Goal: Task Accomplishment & Management: Complete application form

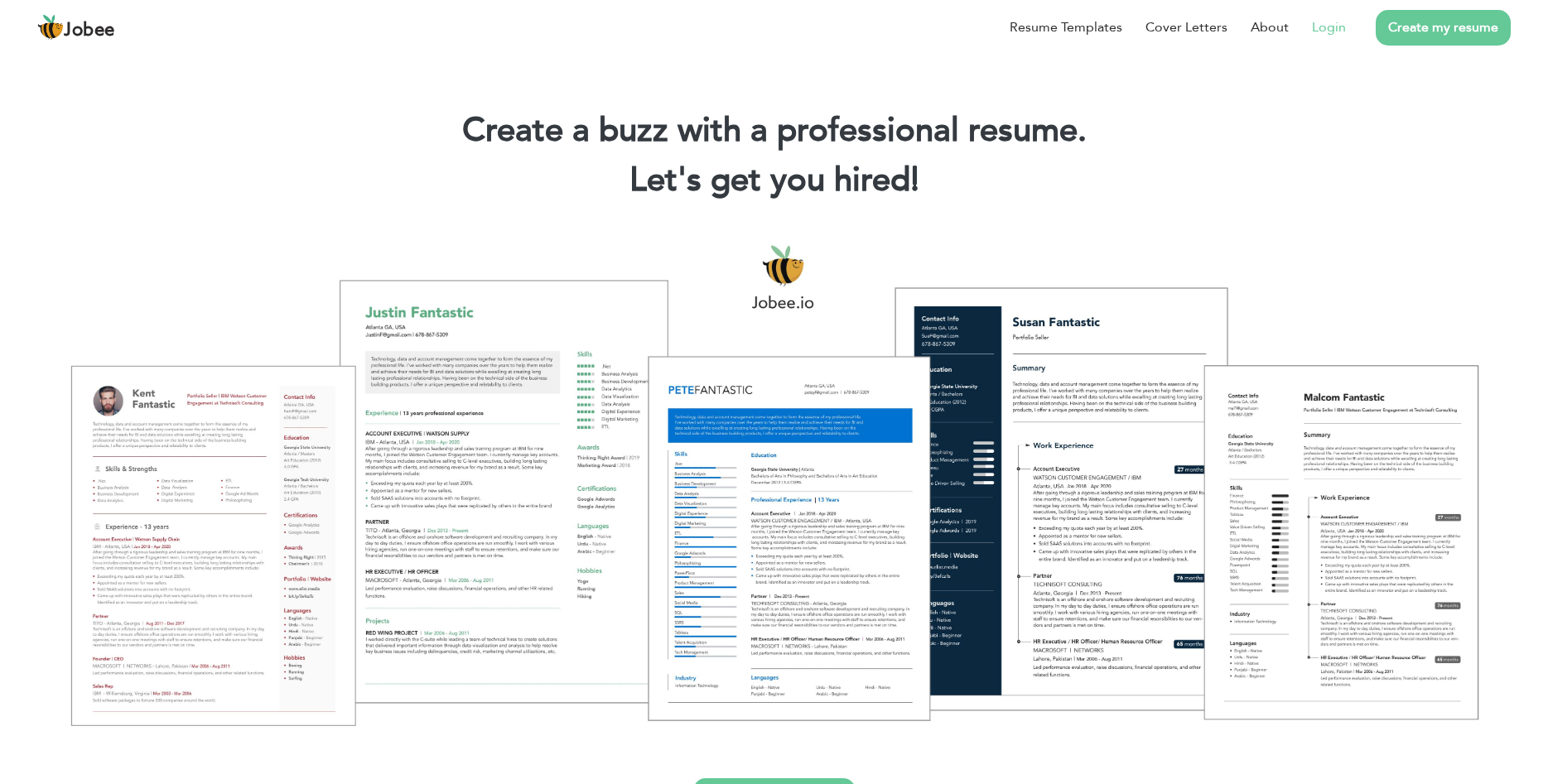
click at [1318, 23] on link "Login" at bounding box center [1329, 27] width 34 height 20
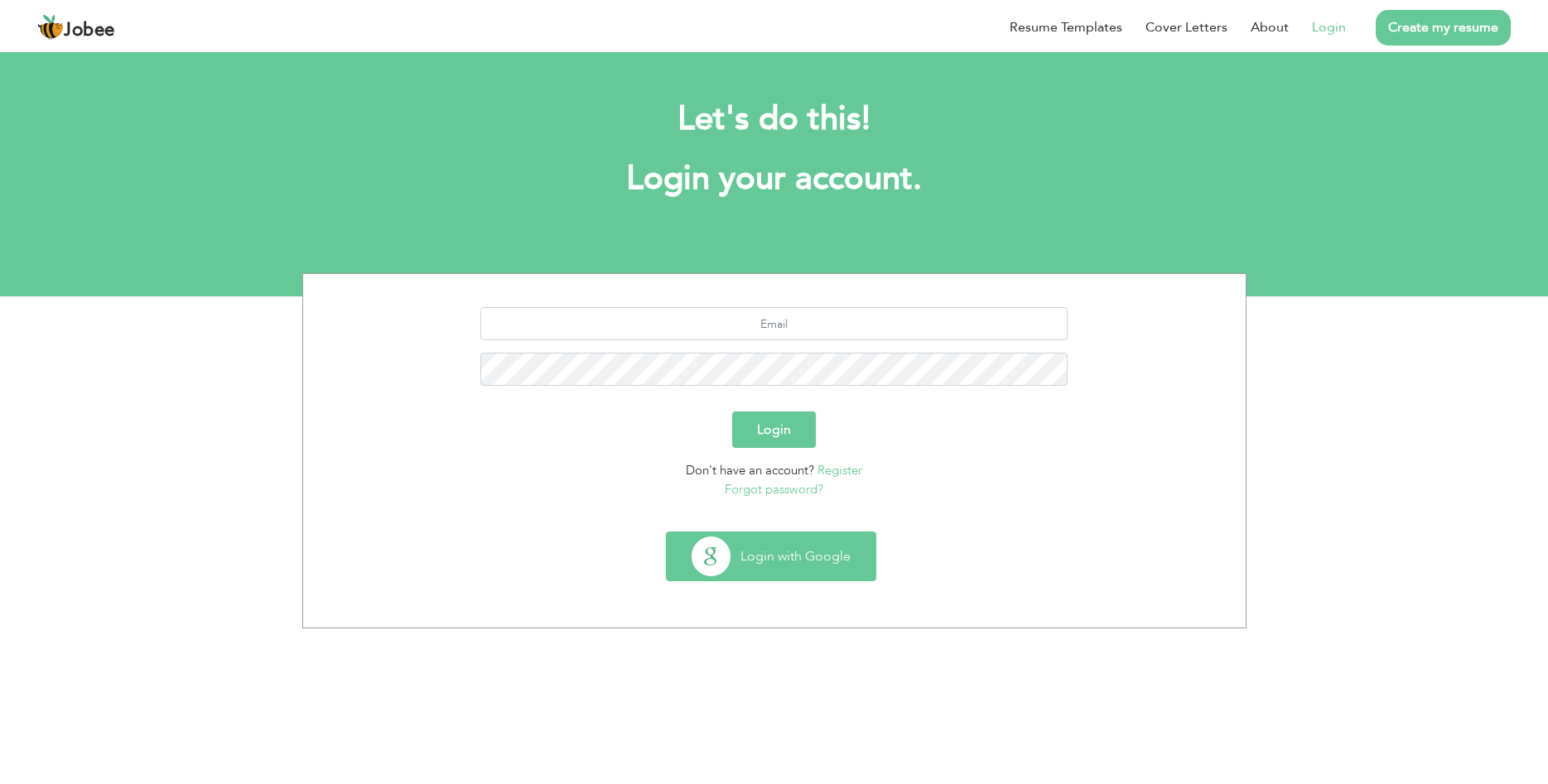
click at [833, 557] on button "Login with Google" at bounding box center [770, 557] width 208 height 48
click at [1455, 35] on link "Create my resume" at bounding box center [1443, 27] width 135 height 35
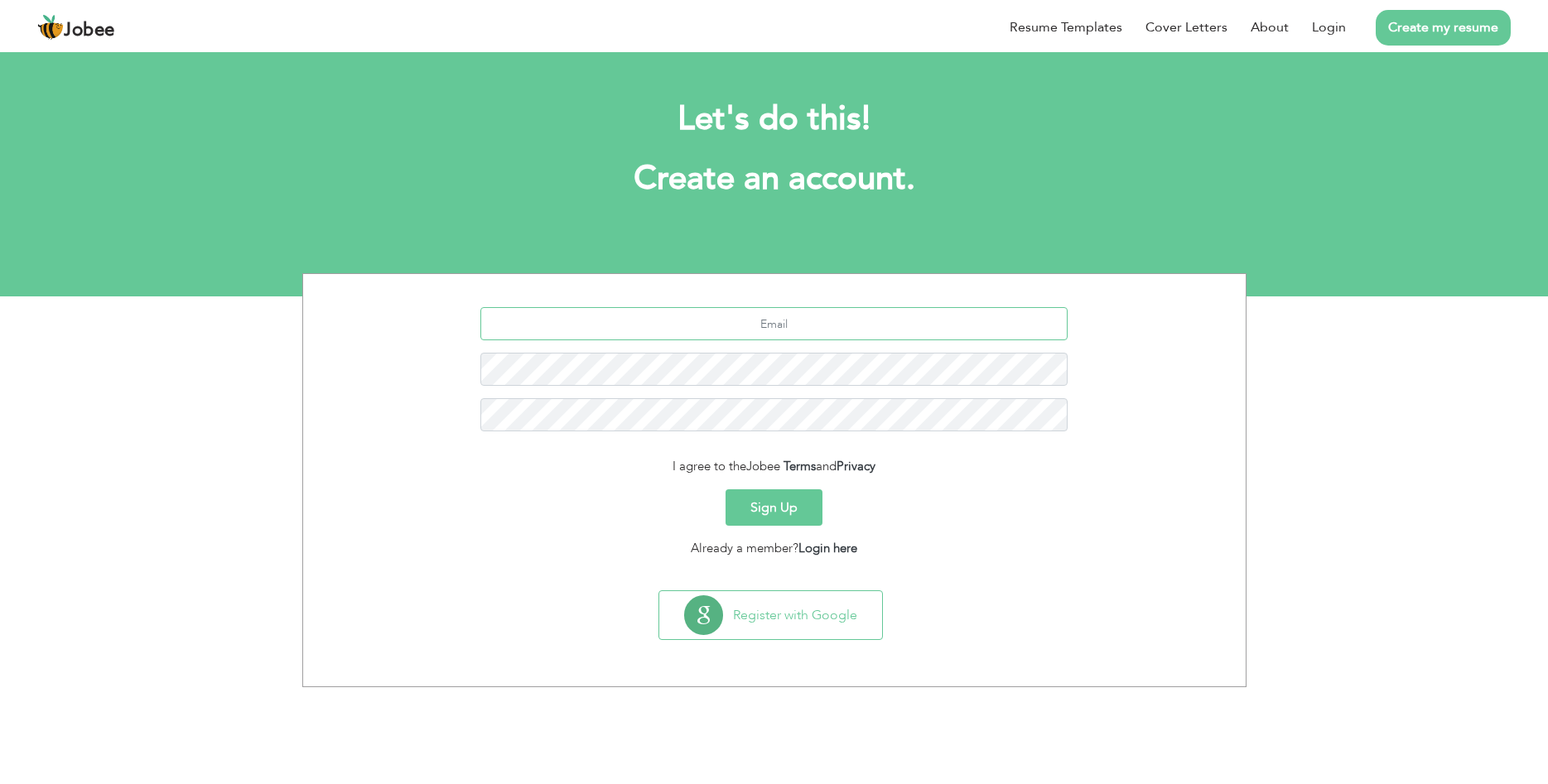
click at [784, 322] on input "text" at bounding box center [774, 323] width 587 height 33
click at [782, 323] on input "text" at bounding box center [774, 323] width 587 height 33
type input "a"
click at [1104, 563] on section "a I agree to the Jobee Terms and Privacy Sign Up Already a member? Login here" at bounding box center [775, 428] width 918 height 309
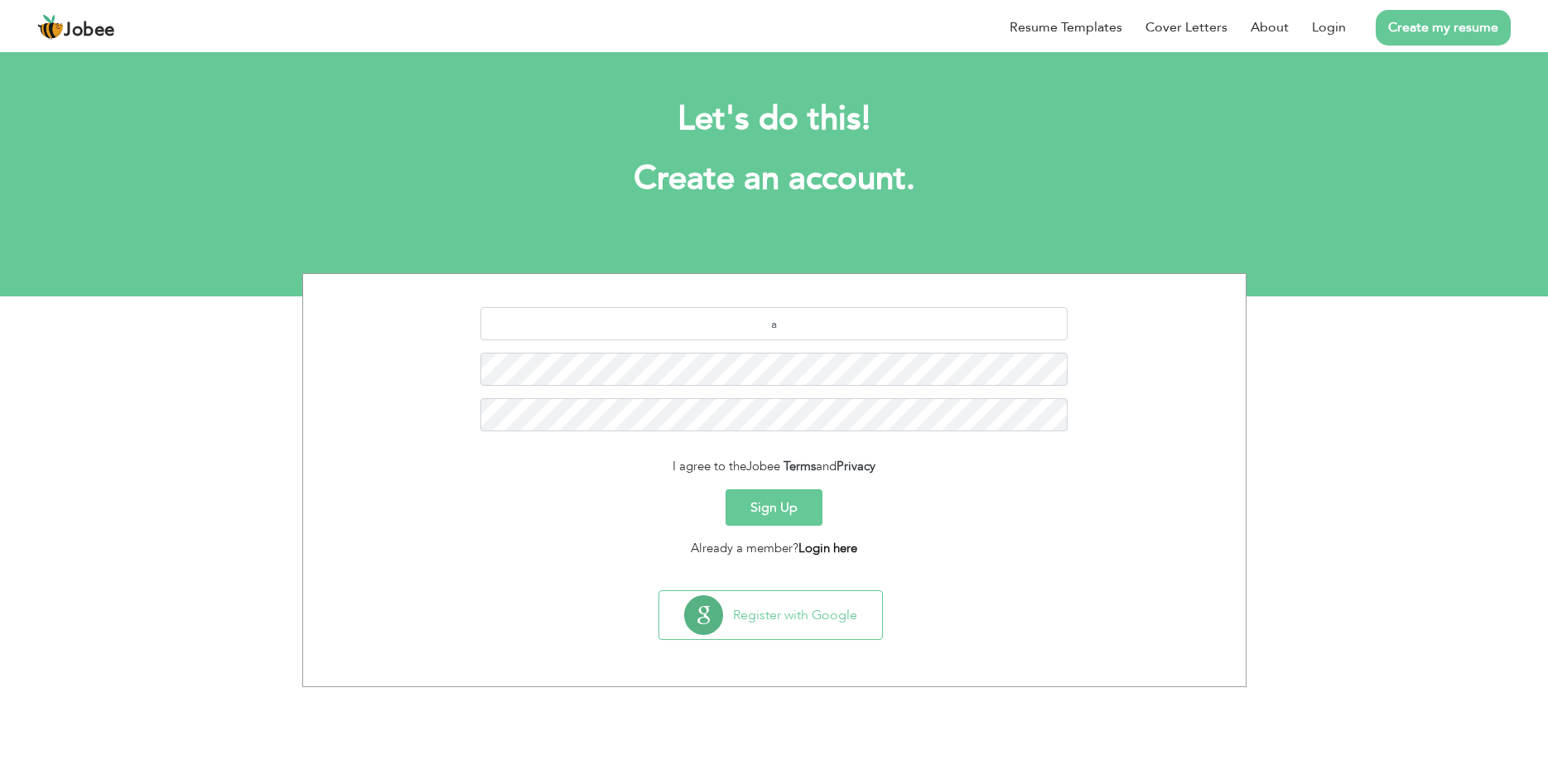
click at [839, 550] on link "Login here" at bounding box center [828, 547] width 59 height 16
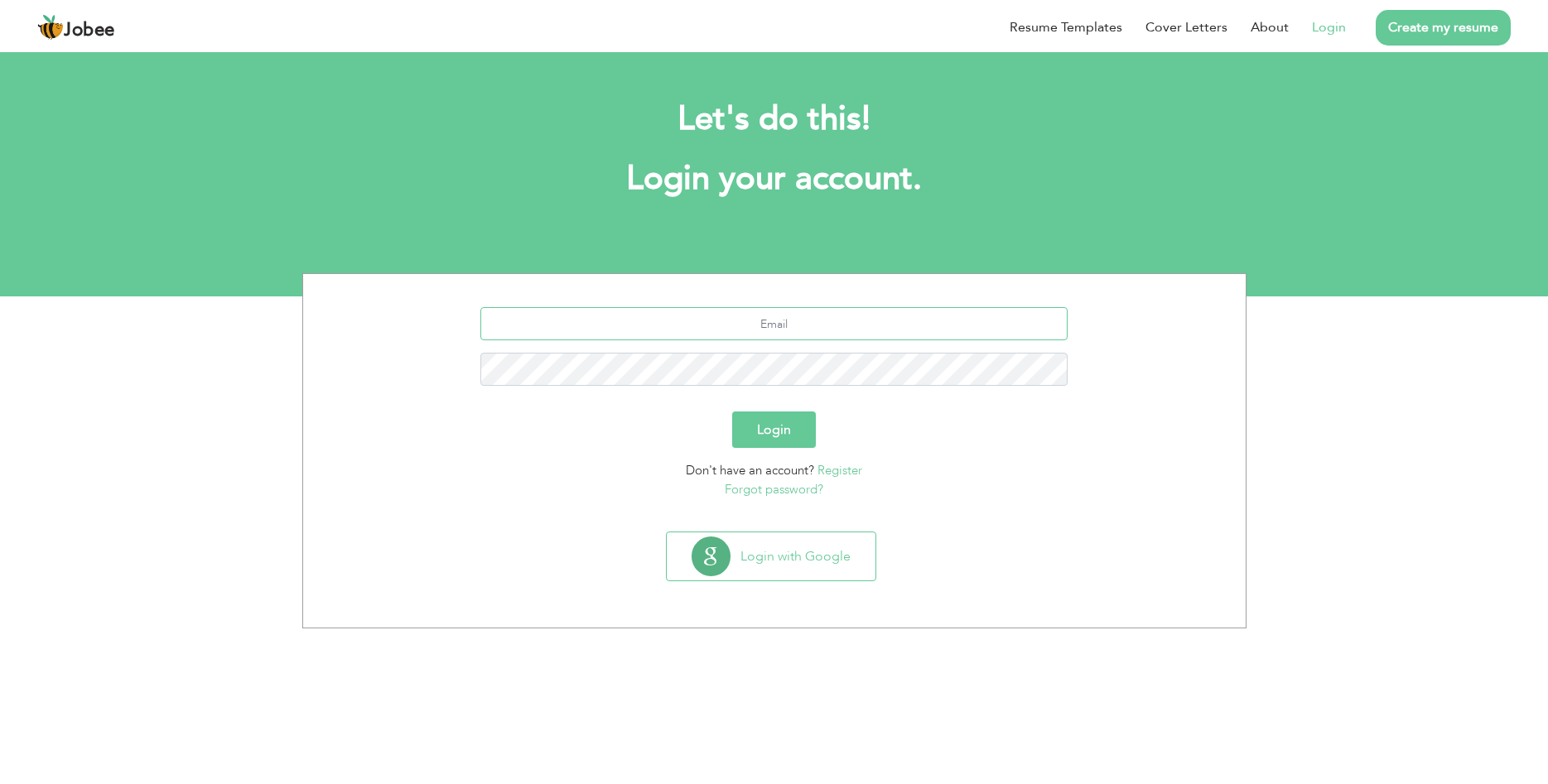
click at [806, 322] on input "text" at bounding box center [774, 323] width 587 height 33
type input "a"
click at [804, 488] on link "Forgot password?" at bounding box center [774, 489] width 99 height 16
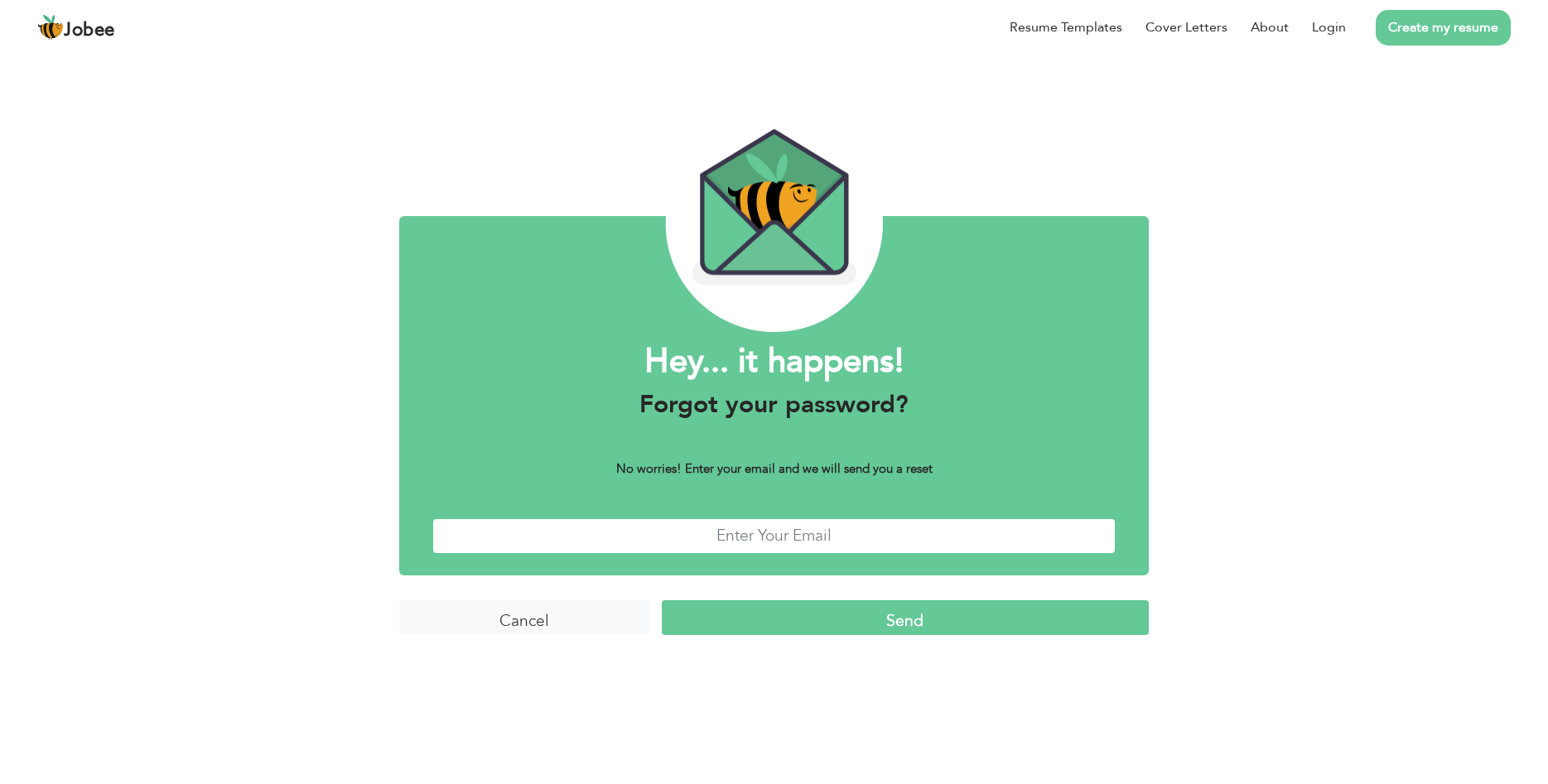
click at [790, 544] on input "text" at bounding box center [774, 536] width 684 height 35
type input "[EMAIL_ADDRESS][DOMAIN_NAME]"
click at [662, 600] on input "Send" at bounding box center [905, 617] width 487 height 35
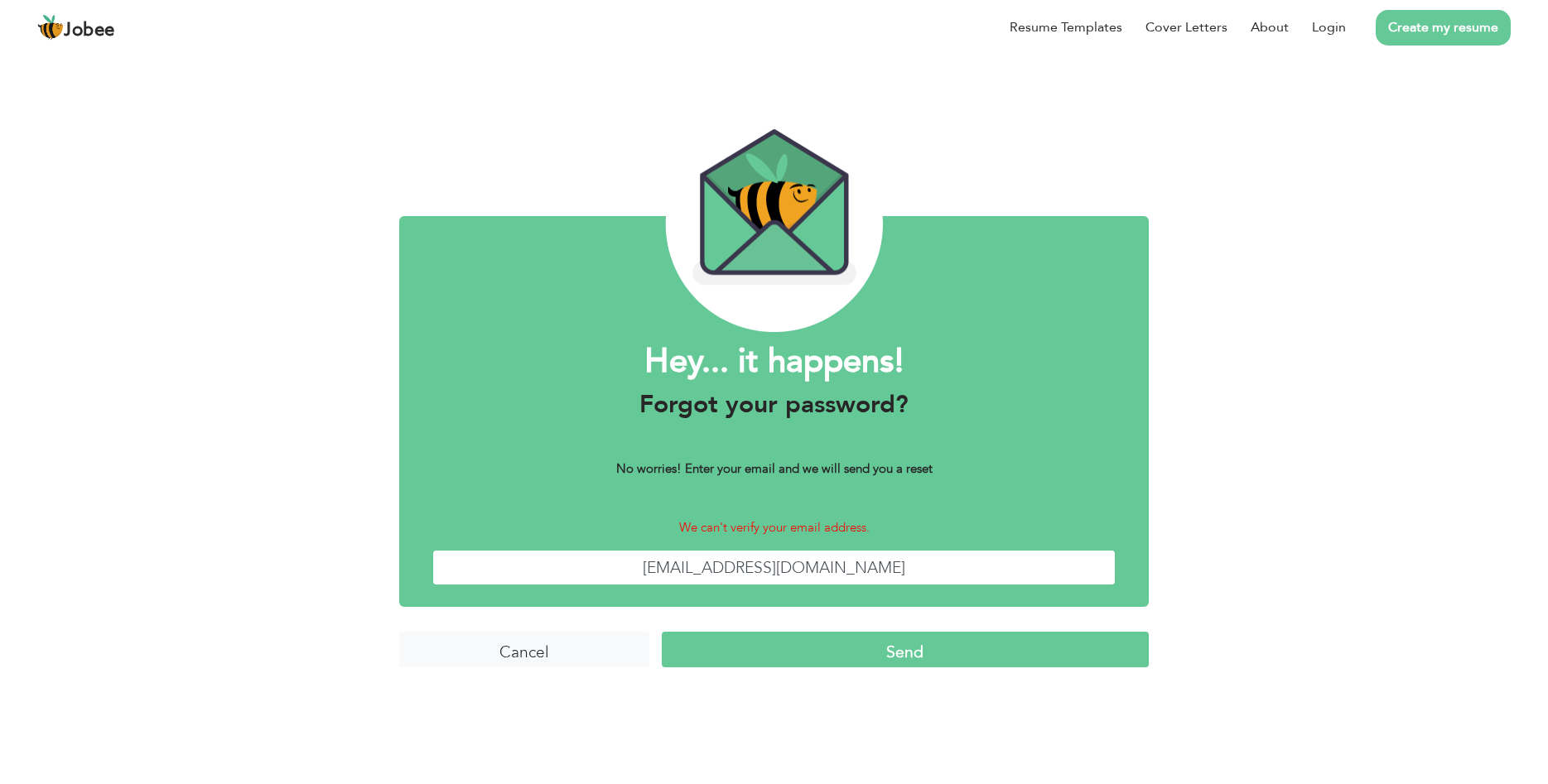
click at [820, 573] on input "ahkum02k5@gmai.com" at bounding box center [774, 567] width 684 height 35
type input "ahkum02k5@gmail.com"
click at [937, 647] on input "Send" at bounding box center [905, 649] width 487 height 35
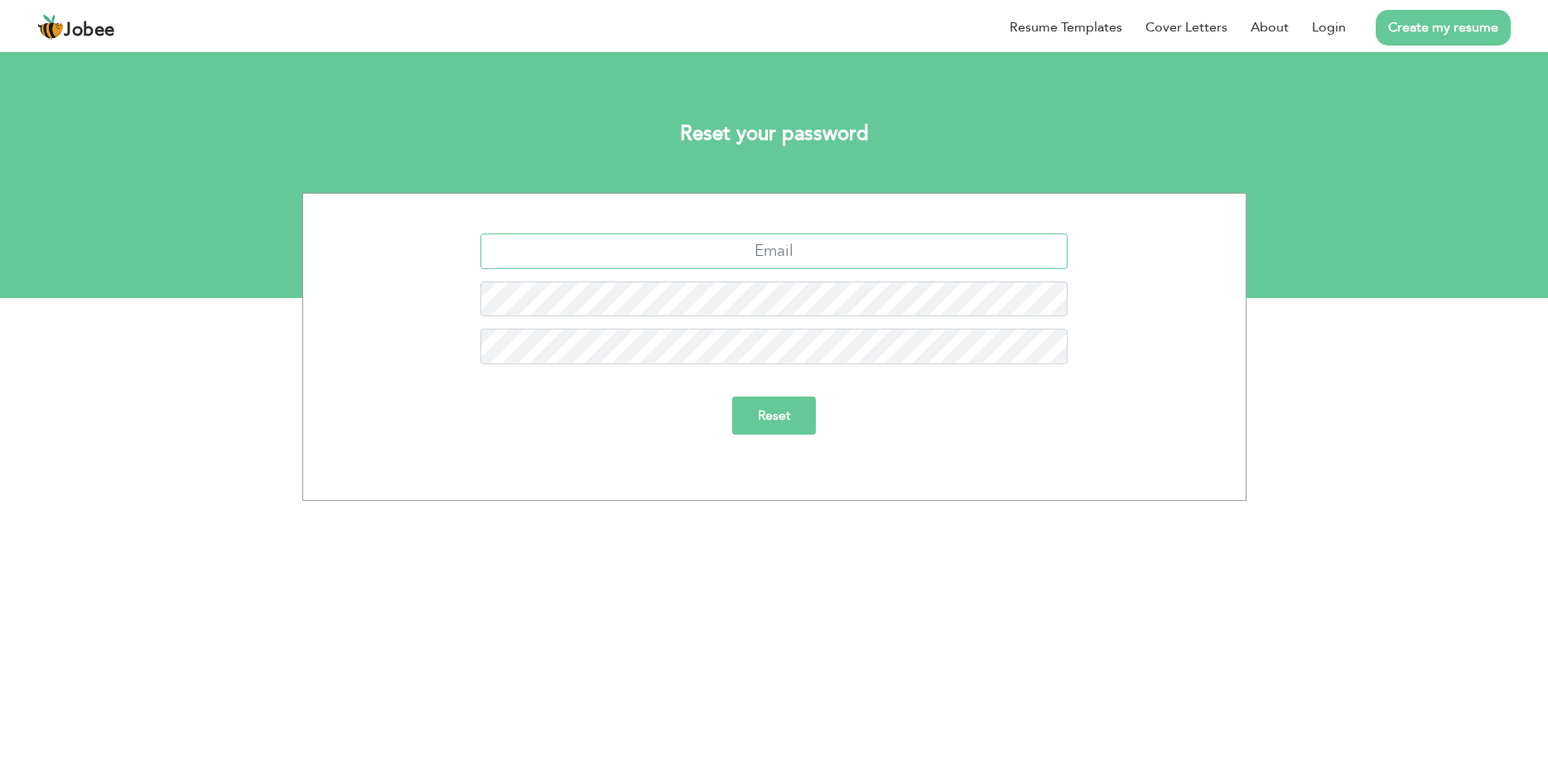
click at [836, 249] on input "text" at bounding box center [774, 250] width 587 height 35
click at [1088, 298] on html "Jobee Resume Templates Cover Letters About Login Create my resume Reset your pa…" at bounding box center [774, 148] width 1548 height 298
click at [826, 259] on input "text" at bounding box center [774, 250] width 587 height 35
click at [820, 252] on input "ahkum02k5@gmai.com" at bounding box center [774, 250] width 587 height 35
type input "[EMAIL_ADDRESS][DOMAIN_NAME]"
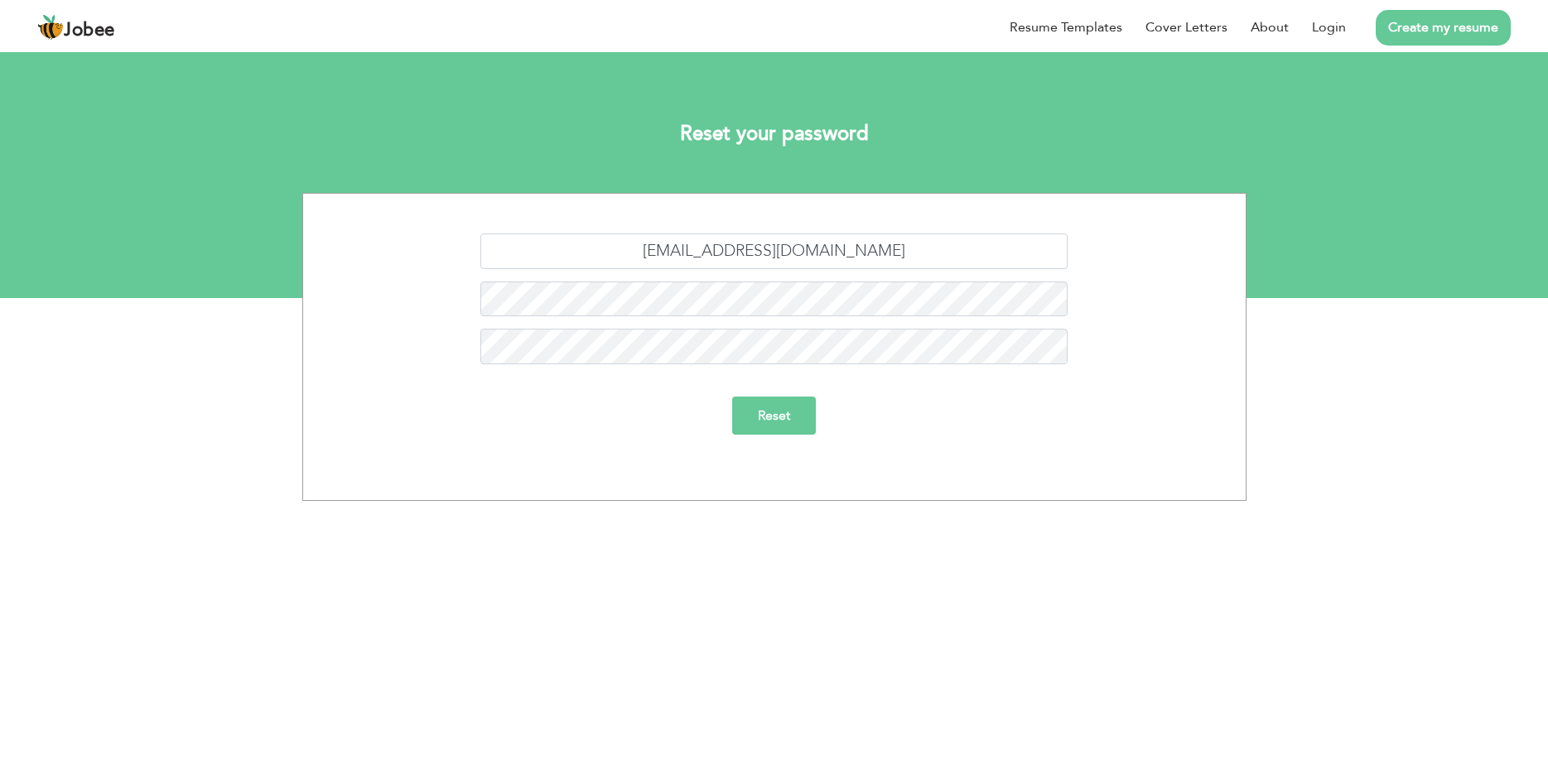
click at [787, 411] on input "Reset" at bounding box center [774, 416] width 84 height 38
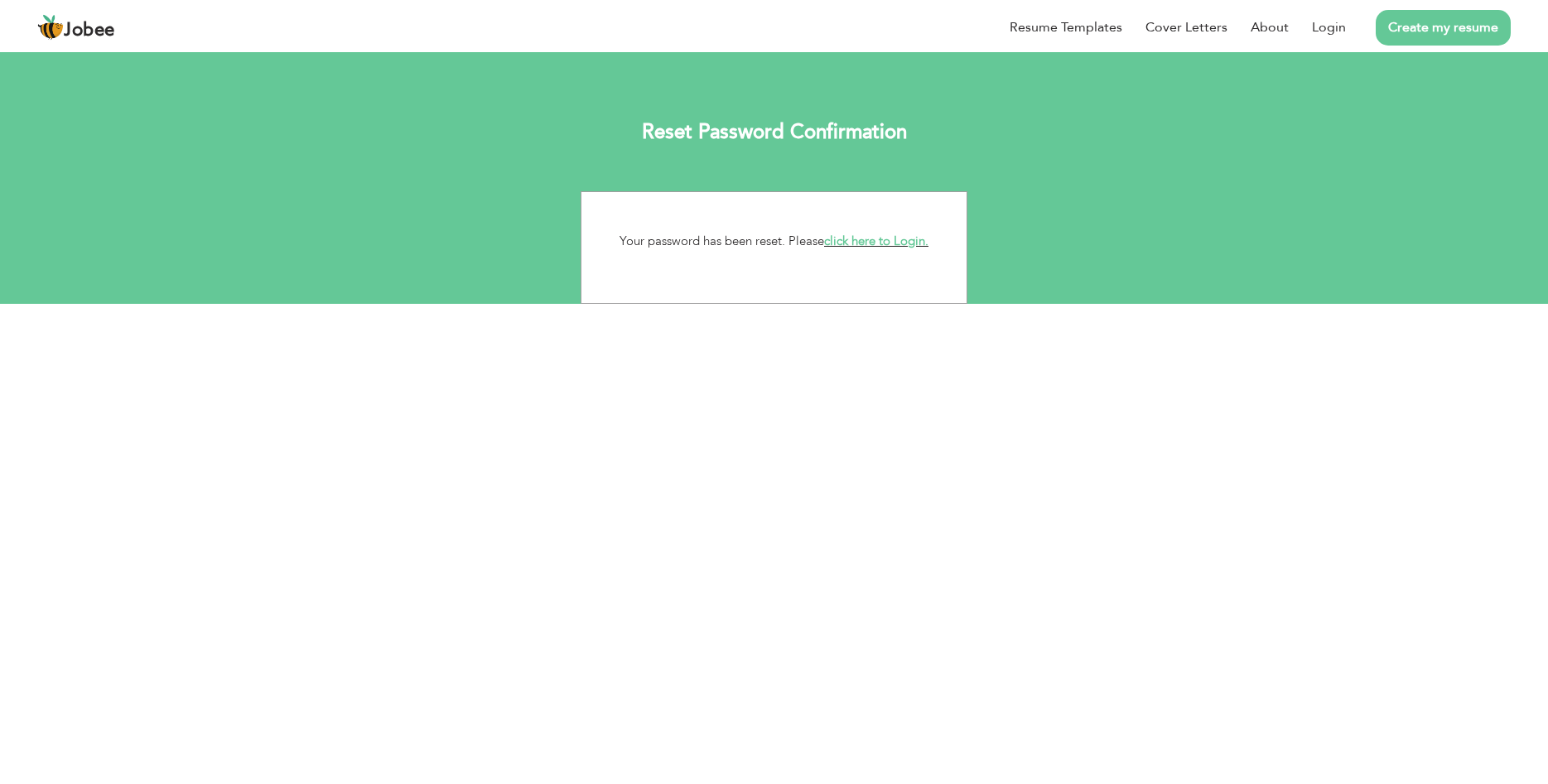
click at [908, 241] on link "click here to Login." at bounding box center [877, 241] width 105 height 16
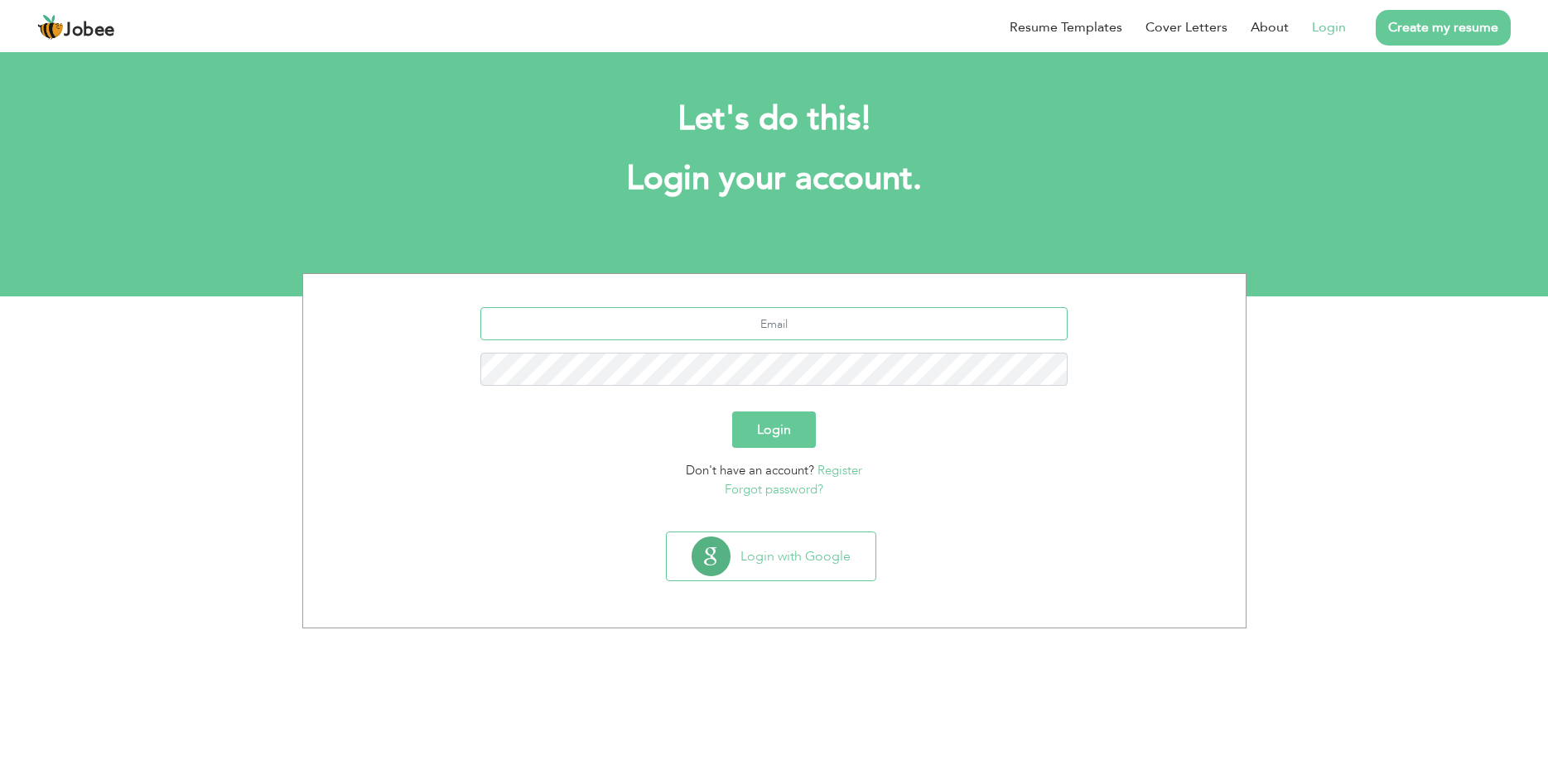
click at [846, 328] on input "text" at bounding box center [774, 323] width 587 height 33
type input "[EMAIL_ADDRESS][DOMAIN_NAME]"
click at [753, 431] on button "Login" at bounding box center [774, 429] width 84 height 36
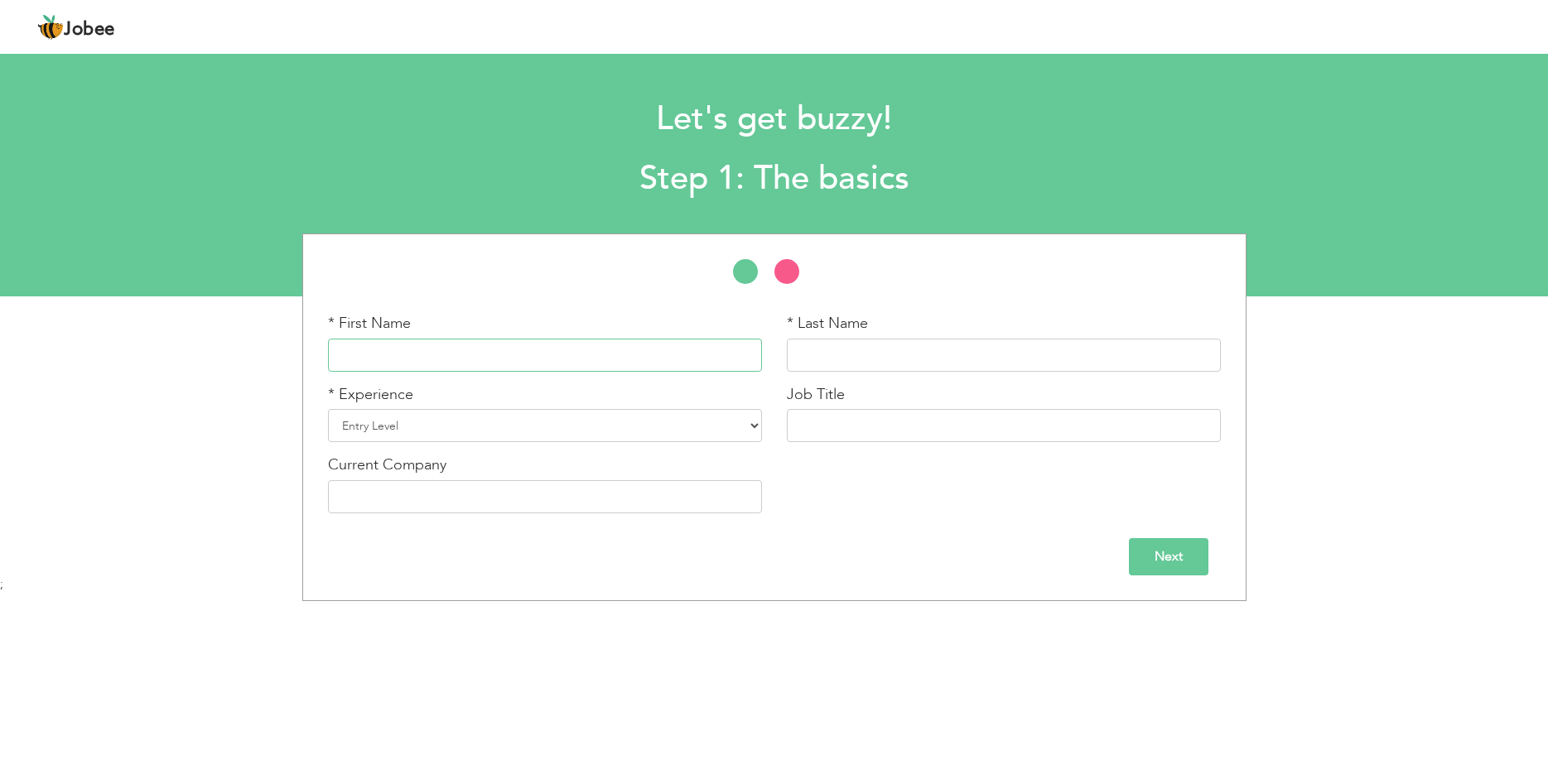
click at [556, 344] on input "text" at bounding box center [546, 355] width 434 height 33
type input "[PERSON_NAME]"
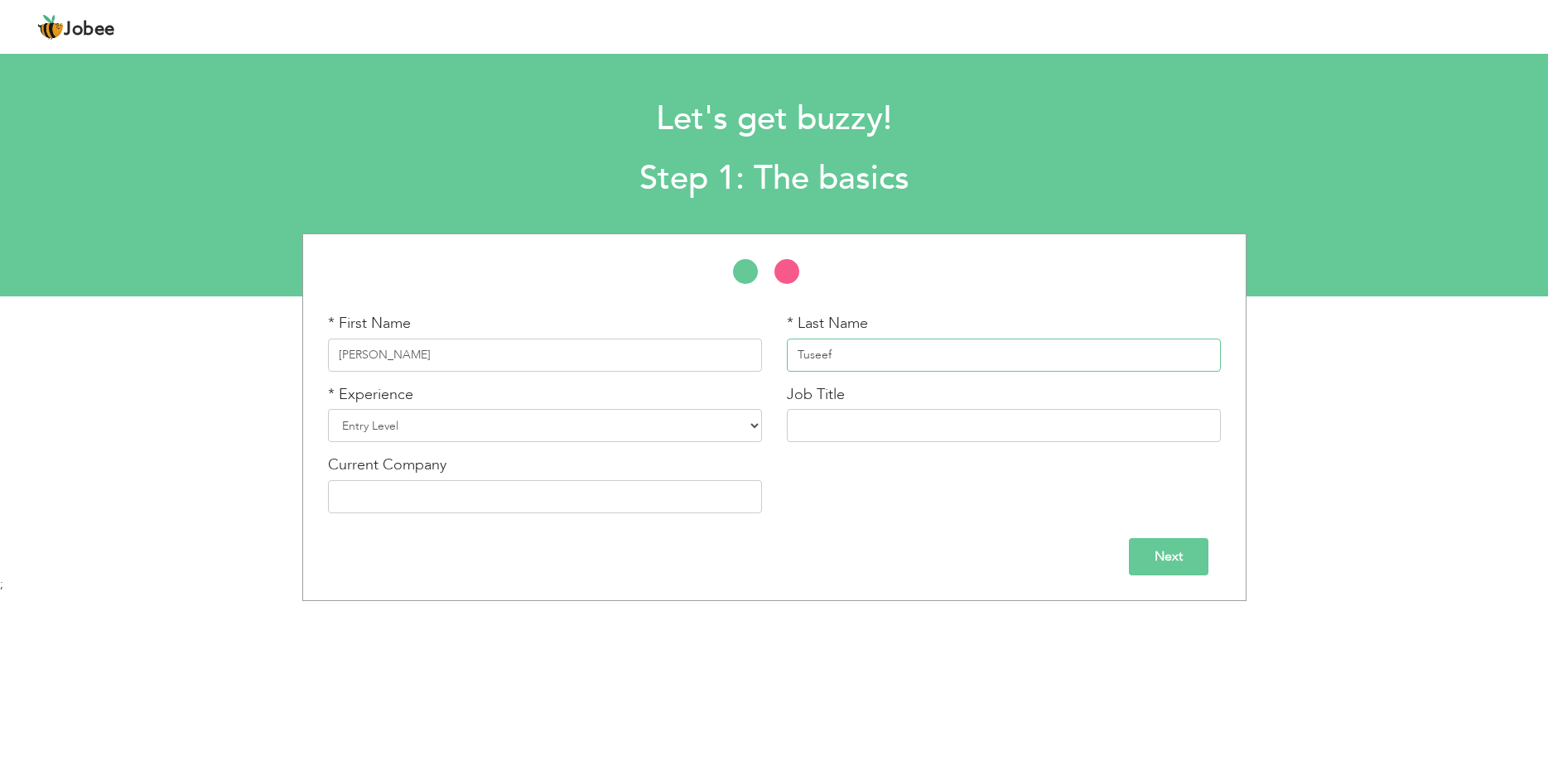
type input "Tuseef"
click at [655, 404] on div "* Experience Entry Level Less than 1 Year 1 Year 2 Years 3 Years 4 Years 5 Year…" at bounding box center [546, 414] width 434 height 59
click at [780, 713] on body "Jobee Profile Resume Templates Resume Templates Cover Letters About My Resume W…" at bounding box center [774, 390] width 1548 height 780
click at [687, 404] on div "* Experience Entry Level Less than 1 Year 1 Year 2 Years 3 Years 4 Years 5 Year…" at bounding box center [546, 414] width 434 height 59
click at [686, 405] on div "* Experience Entry Level Less than 1 Year 1 Year 2 Years 3 Years 4 Years 5 Year…" at bounding box center [546, 414] width 434 height 59
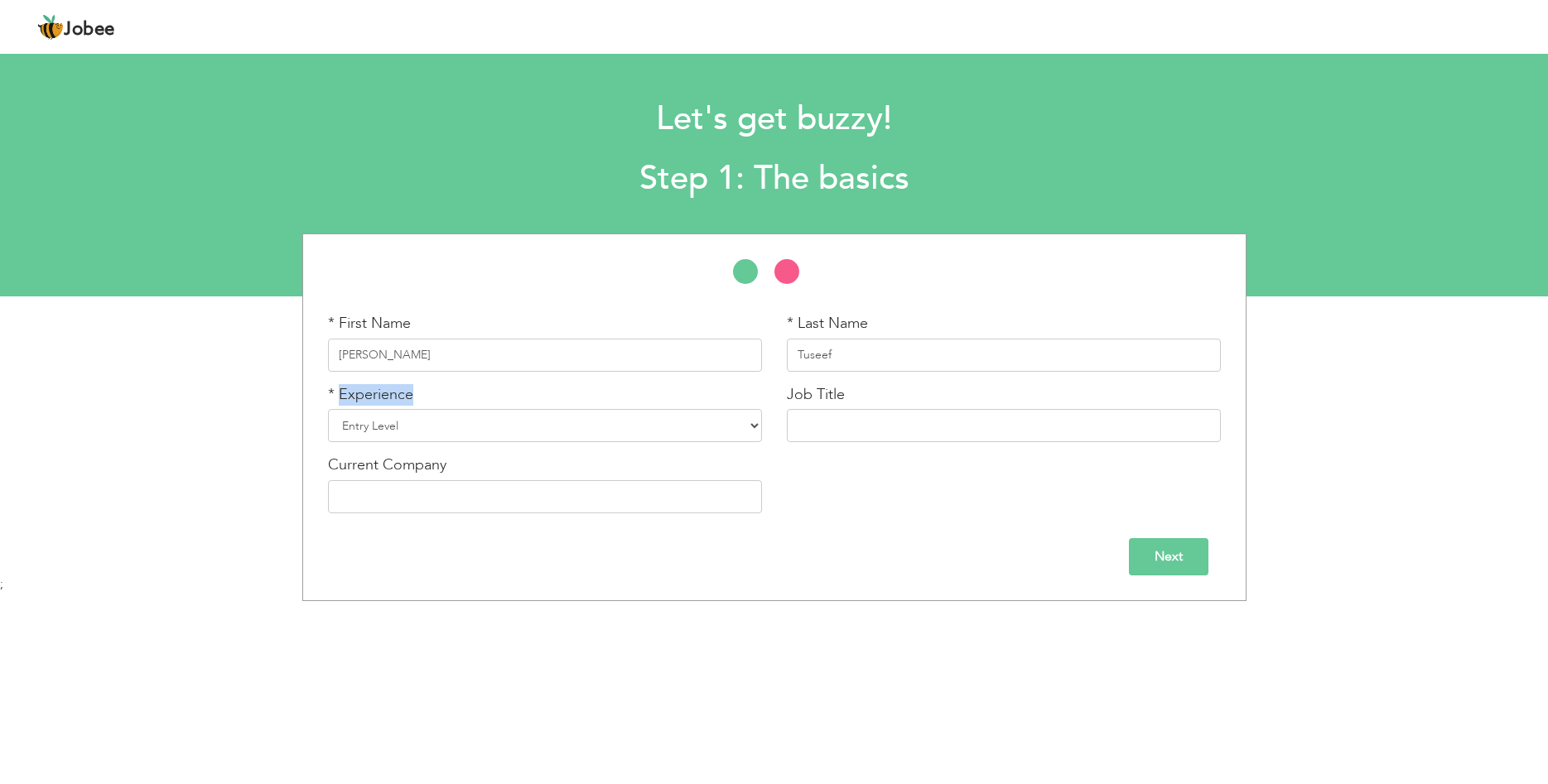
drag, startPoint x: 686, startPoint y: 405, endPoint x: 693, endPoint y: 411, distance: 9.2
click at [693, 411] on div "* Experience Entry Level Less than 1 Year 1 Year 2 Years 3 Years 4 Years 5 Year…" at bounding box center [546, 414] width 434 height 59
click at [328, 409] on select "Entry Level Less than 1 Year 1 Year 2 Years 3 Years 4 Years 5 Years 6 Years 7 Y…" at bounding box center [546, 425] width 434 height 33
select select "6"
click option "4 Years" at bounding box center [0, 0] width 0 height 0
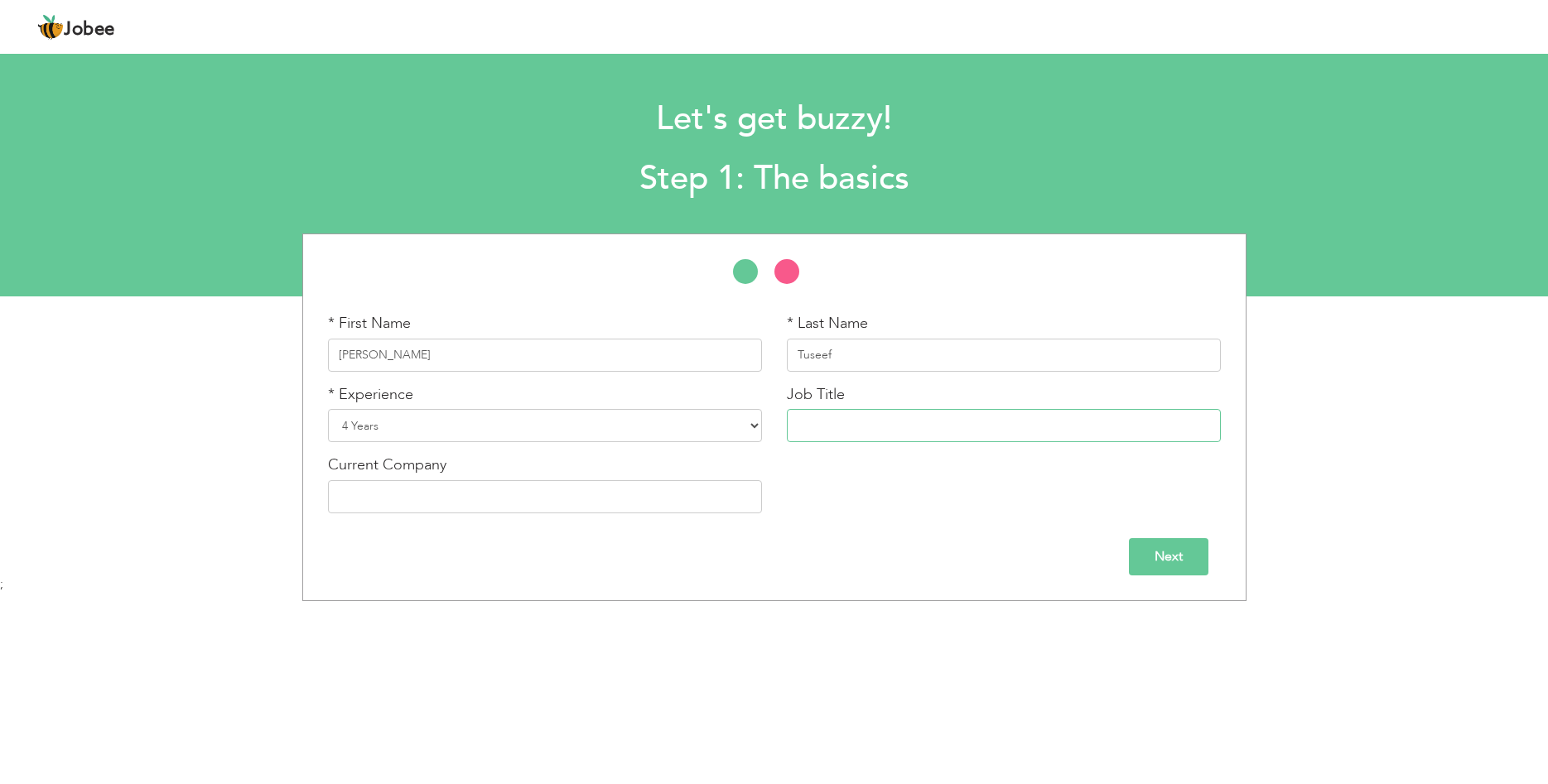
click at [959, 410] on input "text" at bounding box center [1004, 425] width 434 height 33
click at [968, 428] on input "text" at bounding box center [1004, 425] width 434 height 33
click at [469, 473] on div "Current Company" at bounding box center [546, 484] width 434 height 59
drag, startPoint x: 586, startPoint y: 498, endPoint x: 632, endPoint y: 480, distance: 49.4
click at [588, 498] on input "text" at bounding box center [546, 497] width 434 height 33
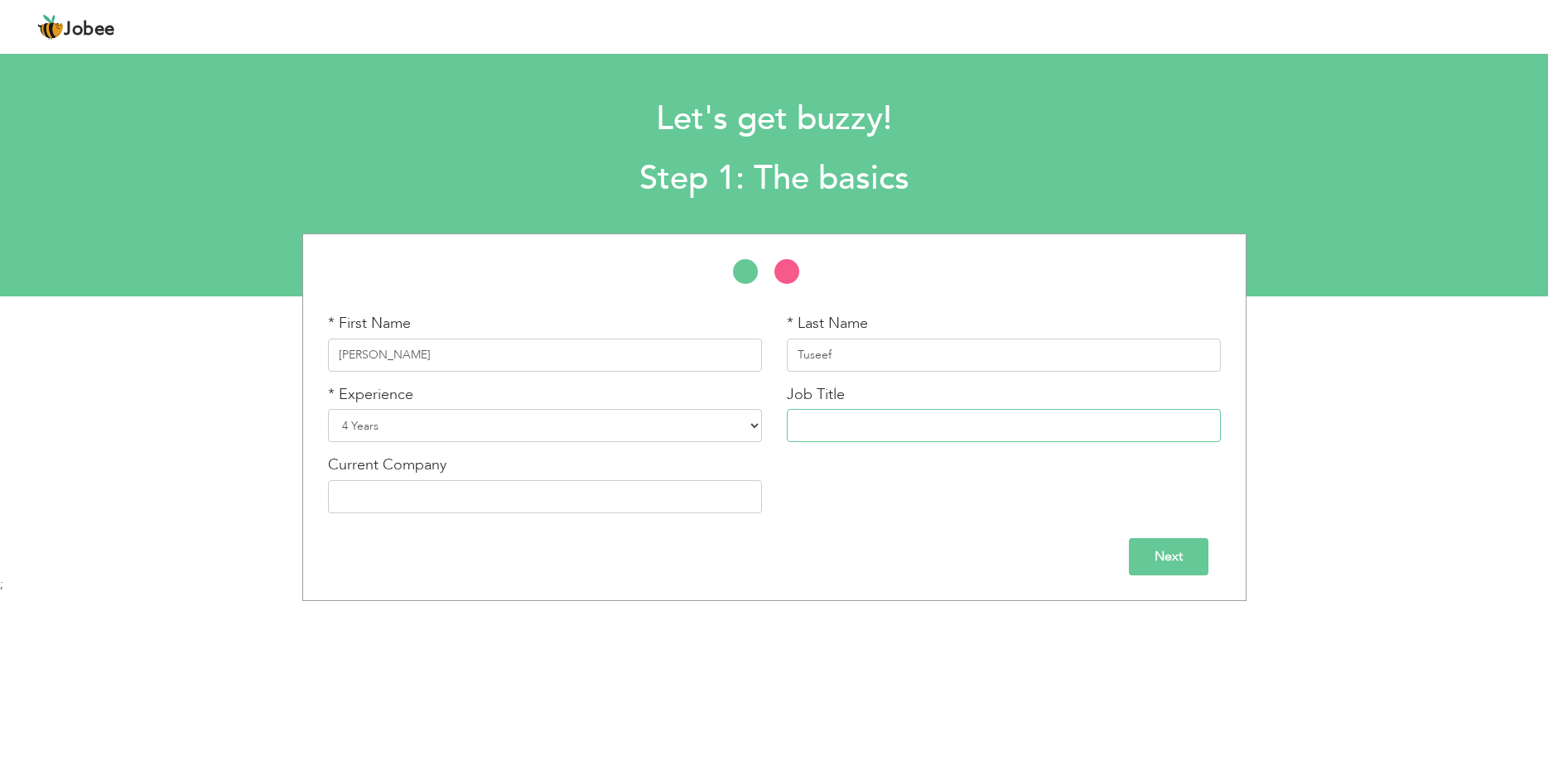
click at [898, 418] on input "text" at bounding box center [1004, 425] width 434 height 33
type input "Delivery Rider"
type input "KFC"
click at [1195, 519] on div "* First Name Muhammad Ahkum * Last Name Tuseef * Experience Entry Level Less th…" at bounding box center [775, 420] width 918 height 213
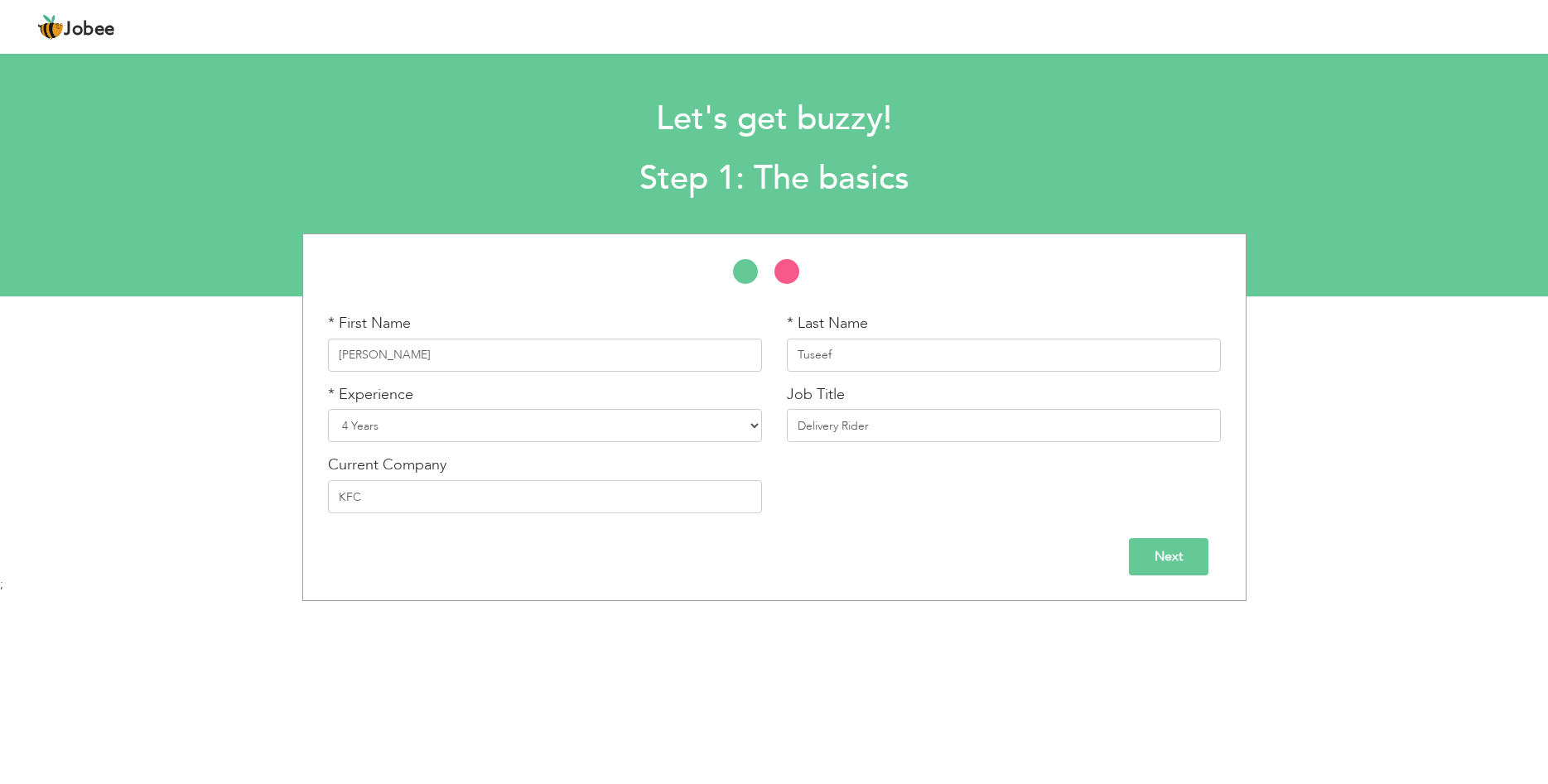
drag, startPoint x: 1185, startPoint y: 533, endPoint x: 1177, endPoint y: 542, distance: 12.0
click at [1177, 541] on div "Next" at bounding box center [775, 551] width 918 height 49
click at [1177, 544] on input "Next" at bounding box center [1169, 557] width 80 height 37
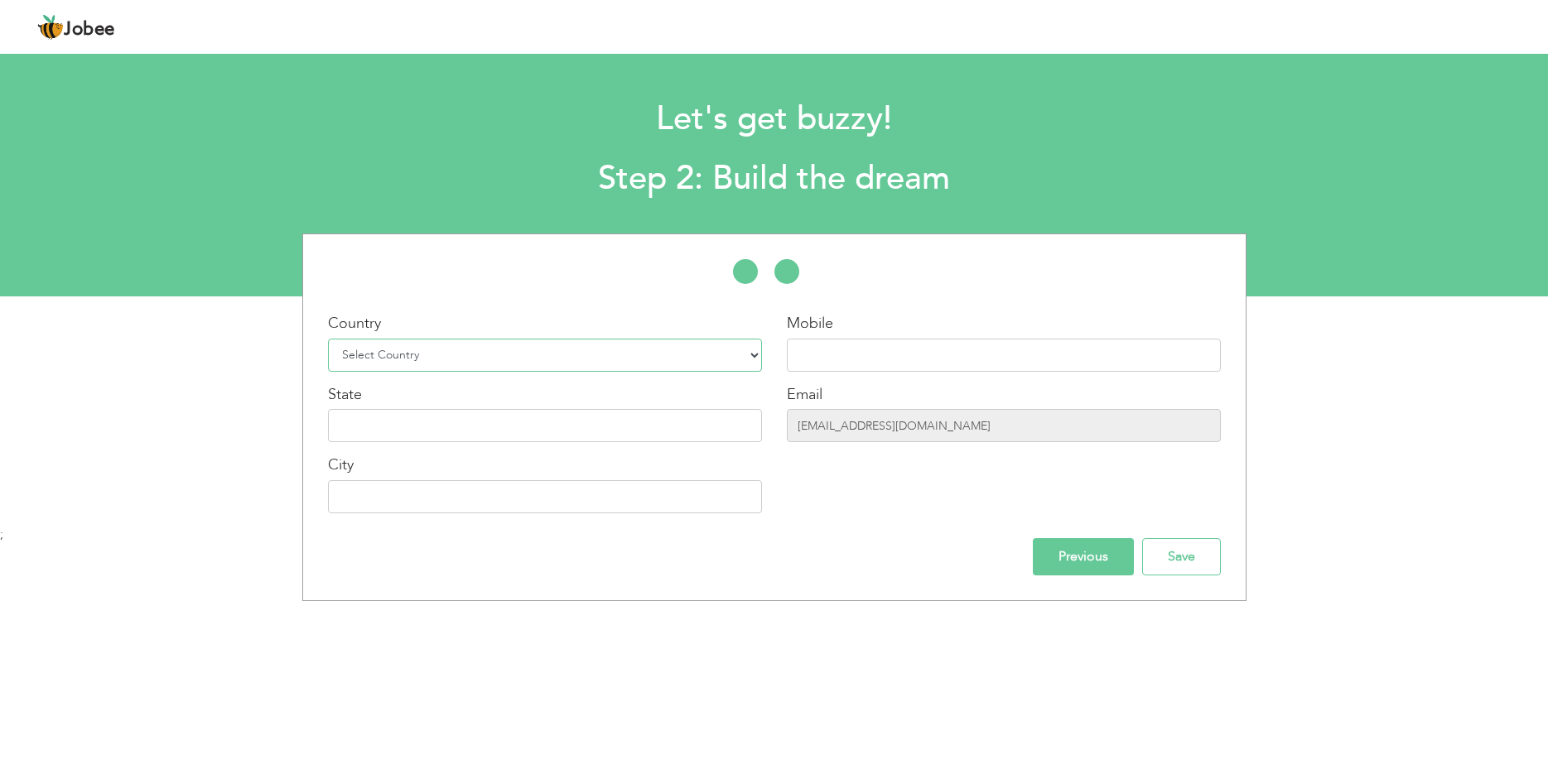
click at [328, 339] on select "Select Country Afghanistan Albania Algeria American Samoa Andorra Angola Anguil…" at bounding box center [546, 355] width 434 height 33
select select "166"
click option "[GEOGRAPHIC_DATA]" at bounding box center [0, 0] width 0 height 0
click at [526, 357] on select "Select Country Afghanistan Albania Algeria American Samoa Andorra Angola Anguil…" at bounding box center [546, 355] width 434 height 33
click at [920, 347] on input "text" at bounding box center [1004, 355] width 434 height 33
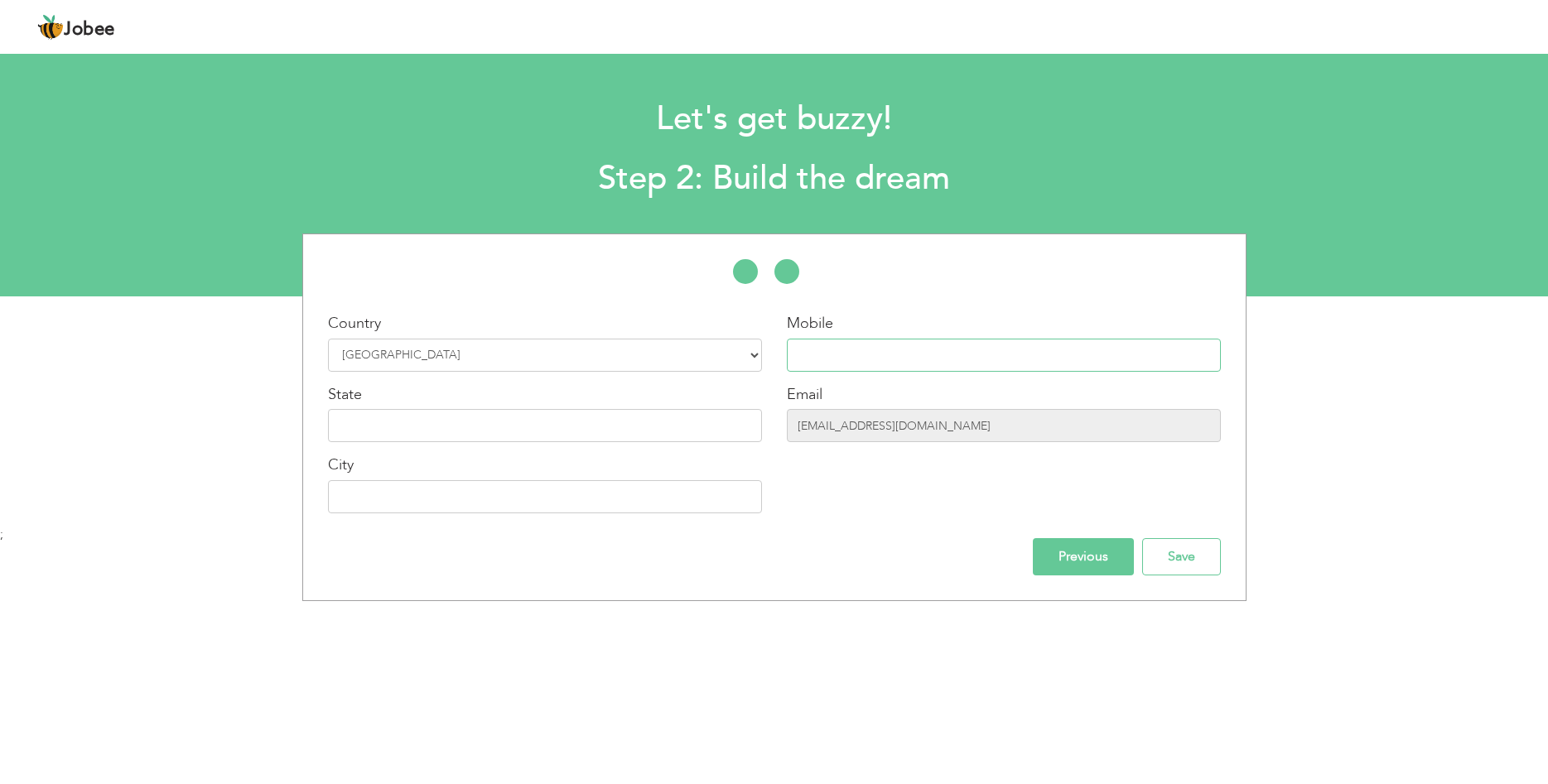
click at [920, 347] on input "text" at bounding box center [1004, 355] width 434 height 33
type input "0"
click at [915, 355] on input "+92300494" at bounding box center [1004, 355] width 434 height 33
click at [967, 353] on input "+92300494" at bounding box center [1004, 355] width 434 height 33
type input "[PHONE_NUMBER]"
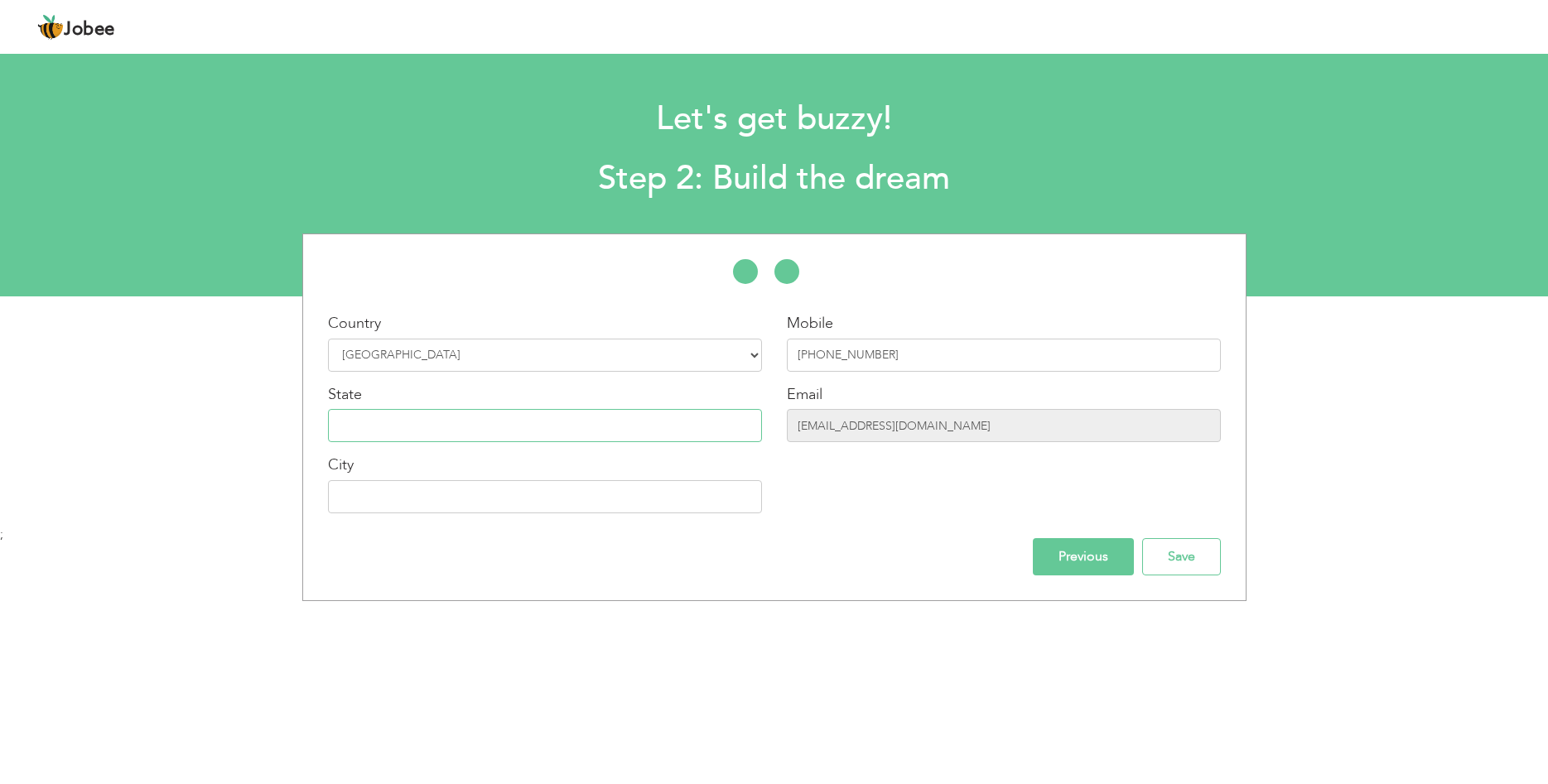
click at [504, 432] on input "text" at bounding box center [546, 425] width 434 height 33
type input "[GEOGRAPHIC_DATA]"
click at [1190, 548] on input "Save" at bounding box center [1181, 557] width 79 height 37
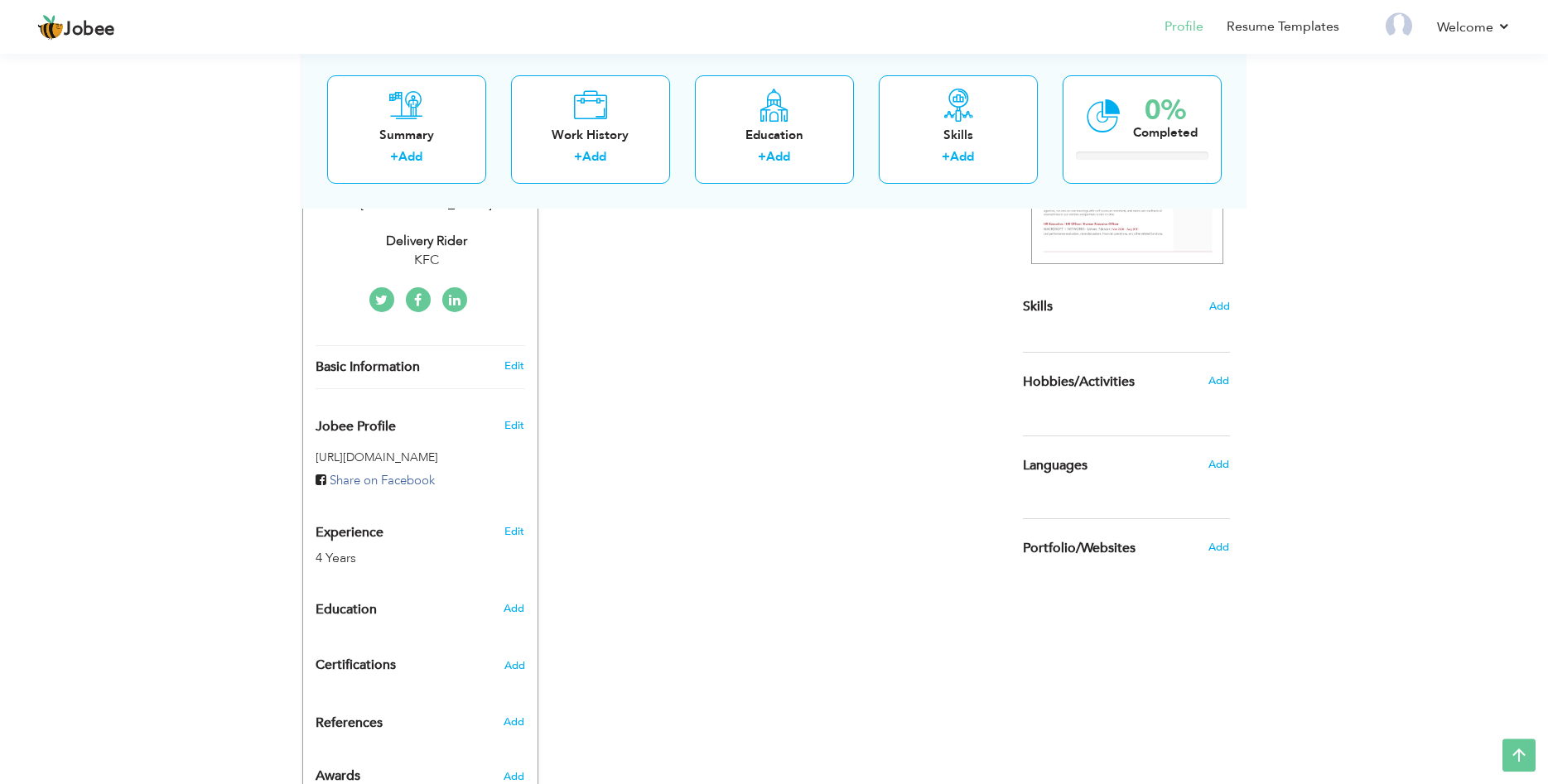
scroll to position [301, 0]
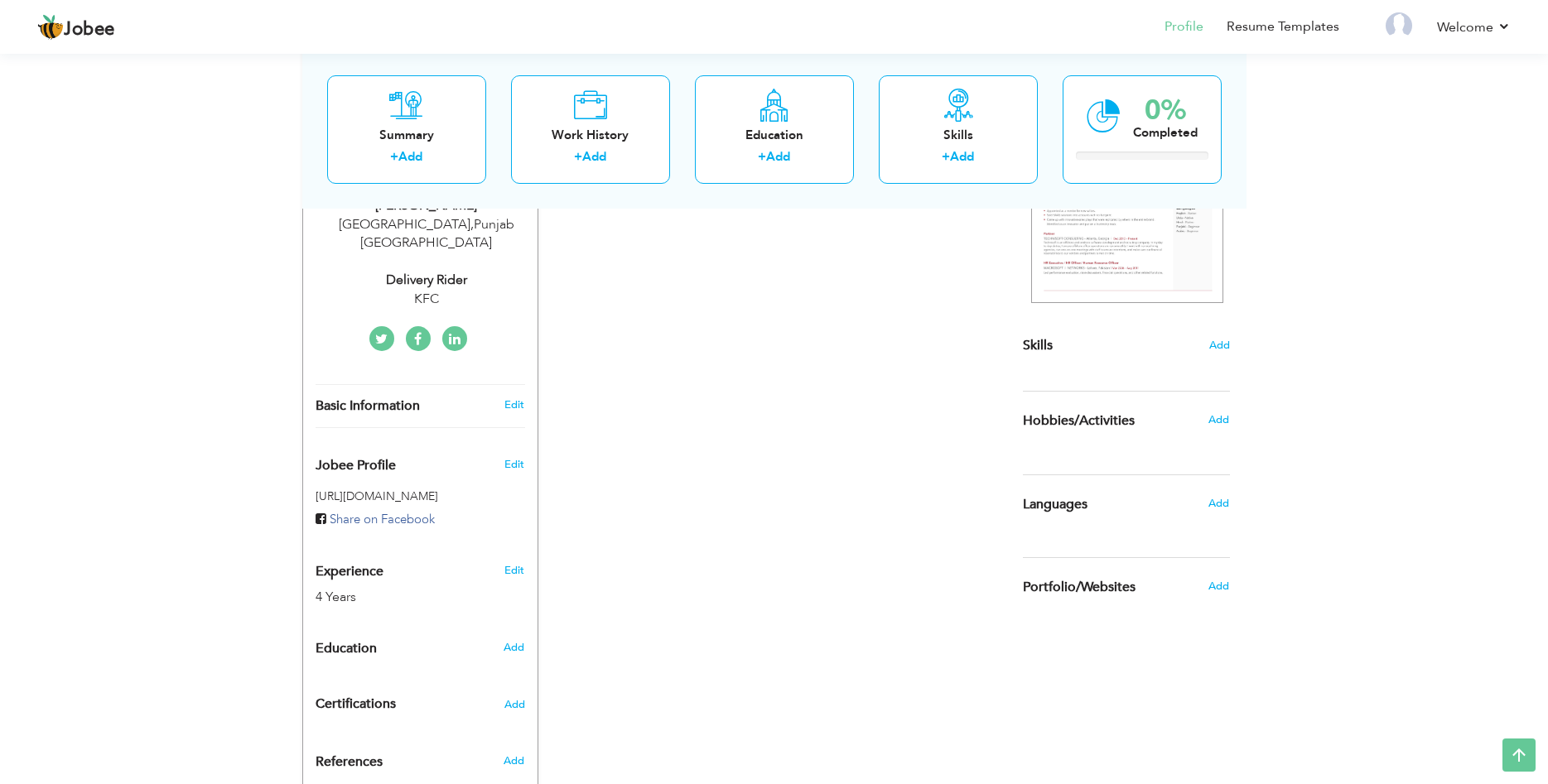
click at [517, 385] on div "Basic Information Edit" at bounding box center [420, 406] width 234 height 42
type input "[PERSON_NAME]"
type input "Tuseef"
type input "[PHONE_NUMBER]"
select select "number:166"
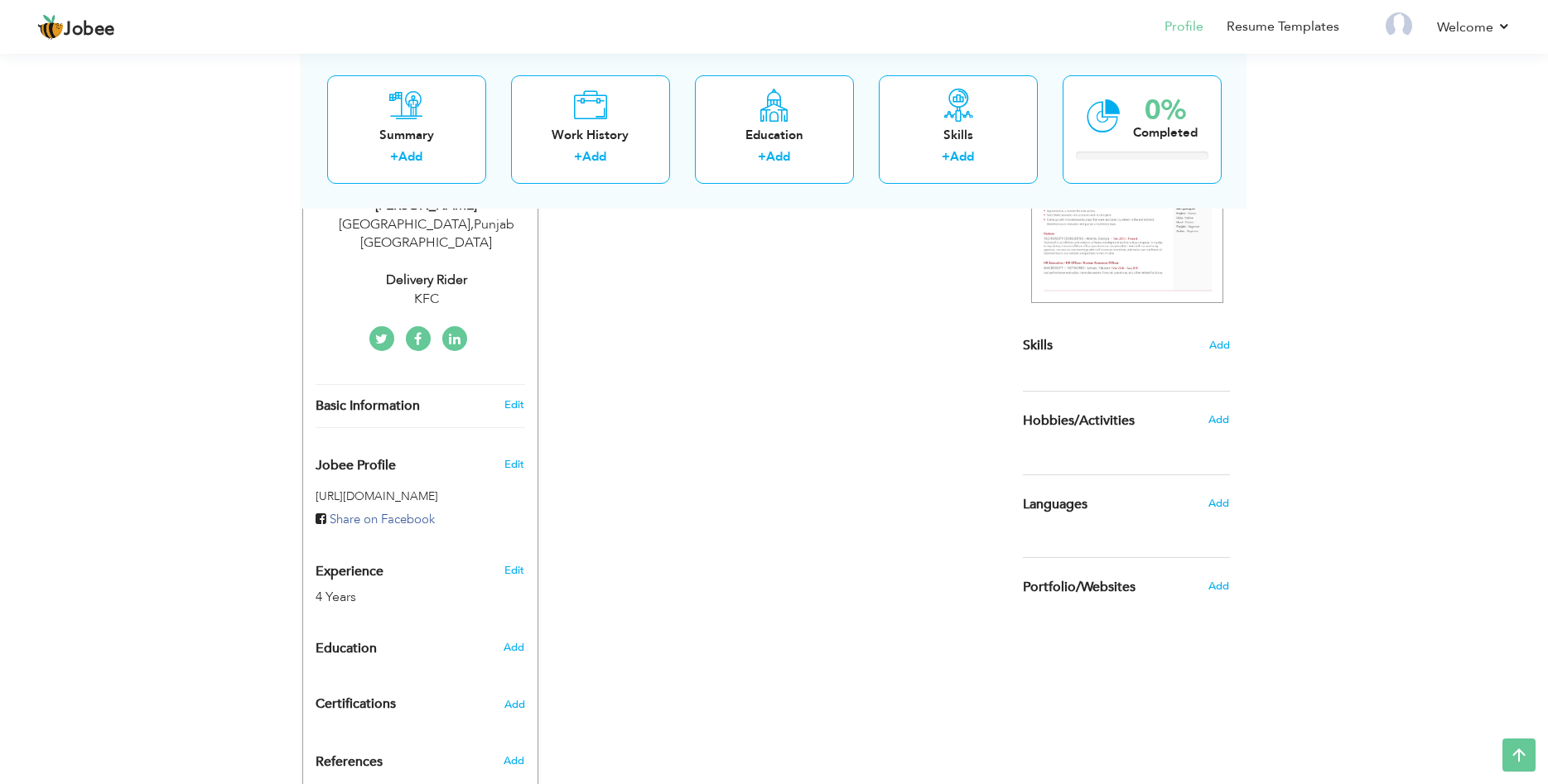
type input "[GEOGRAPHIC_DATA]"
select select "number:6"
type input "KFC"
type input "Delivery Rider"
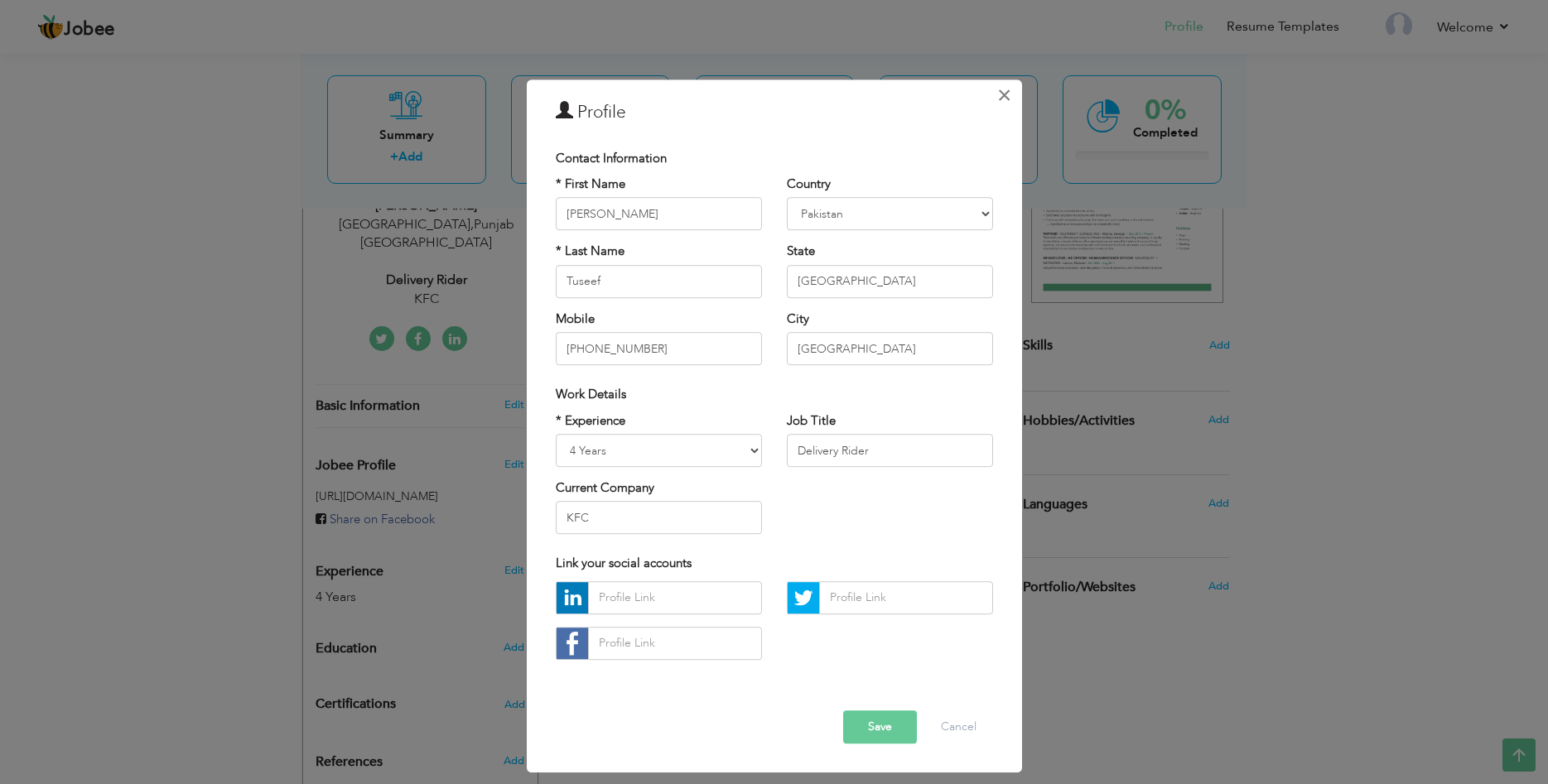
click at [1006, 96] on span "×" at bounding box center [1004, 94] width 14 height 29
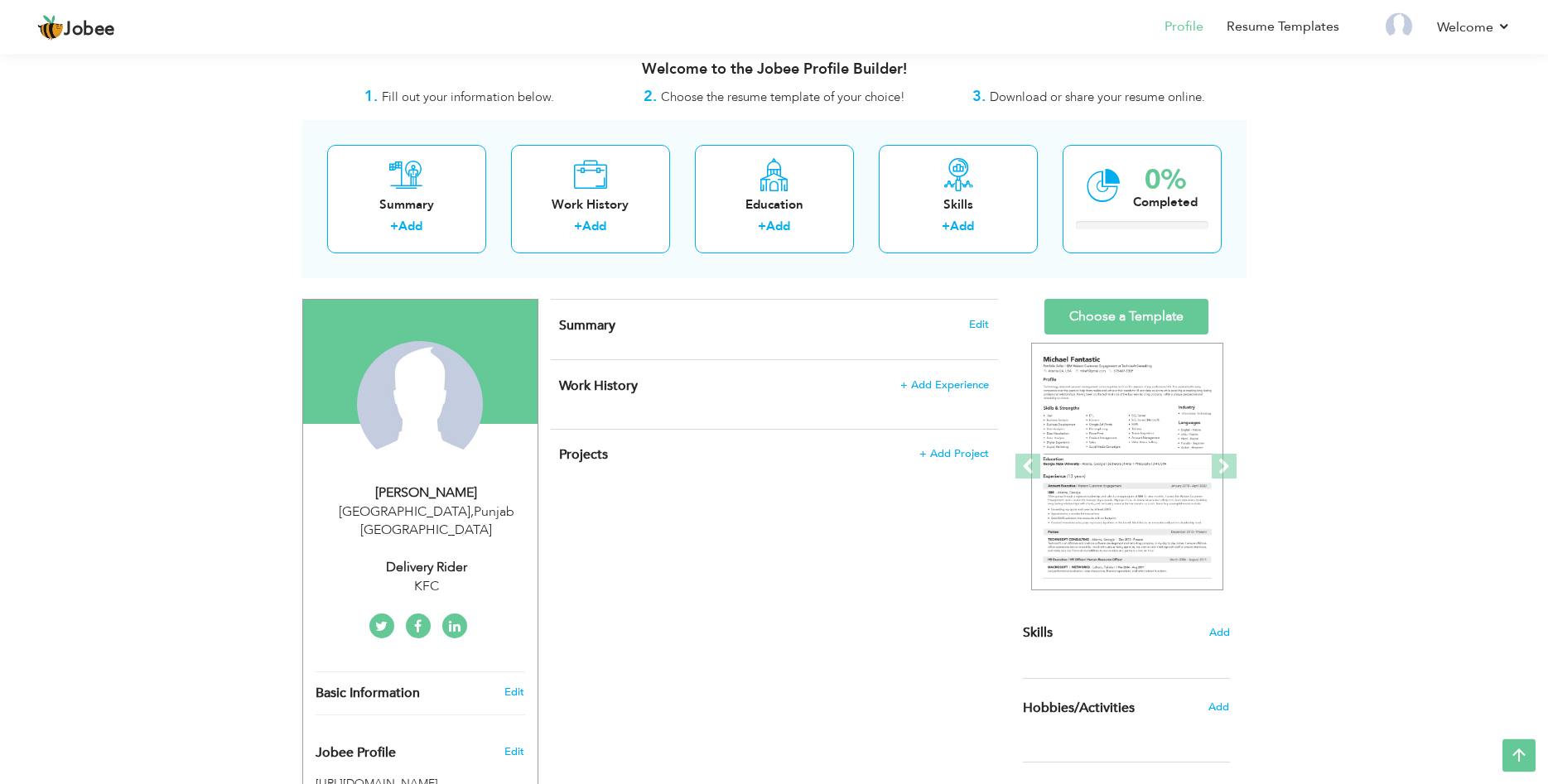
scroll to position [0, 0]
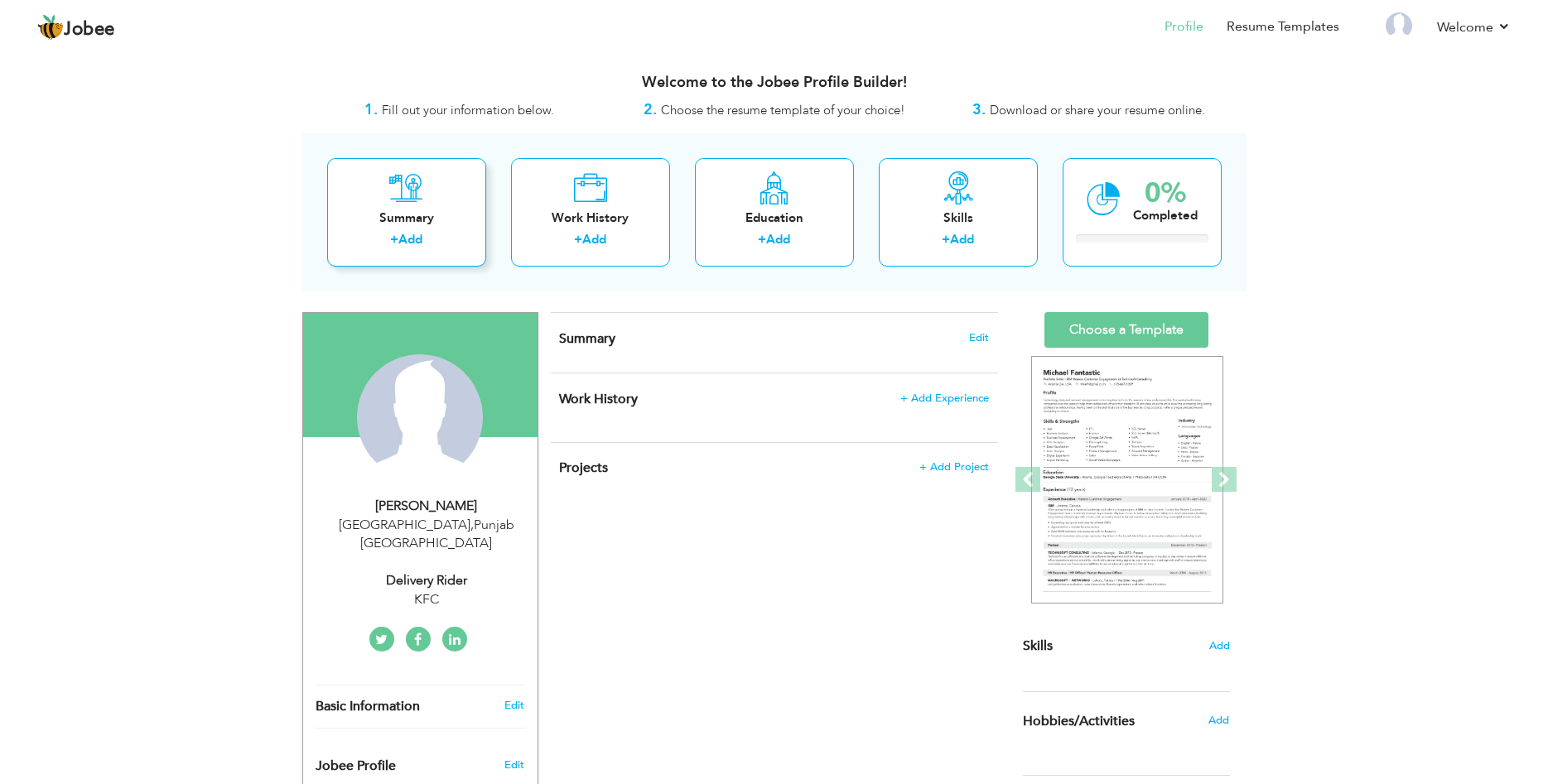
click at [382, 188] on div "Summary + Add" at bounding box center [407, 212] width 159 height 108
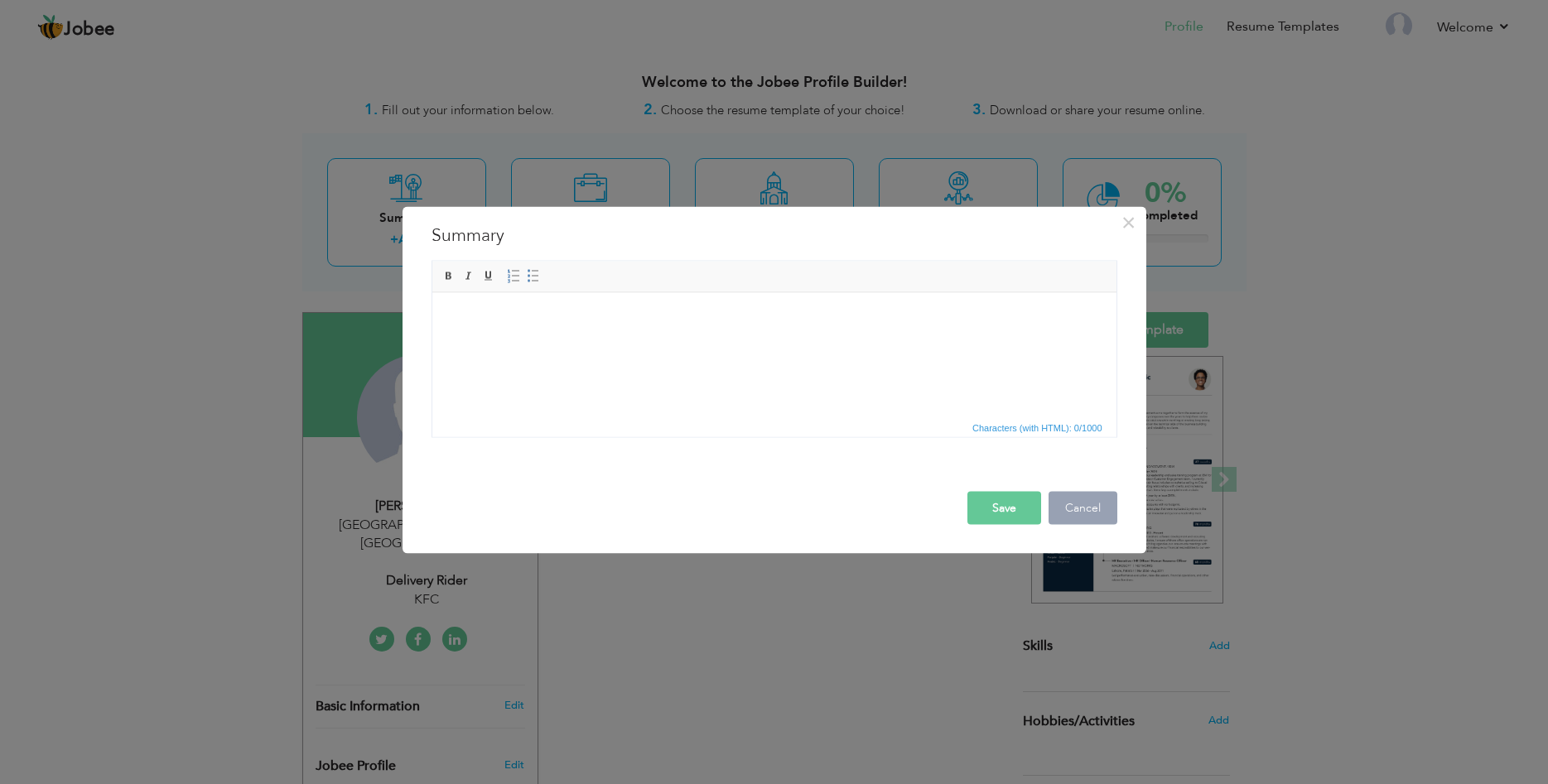
click at [1081, 500] on button "Cancel" at bounding box center [1083, 507] width 69 height 33
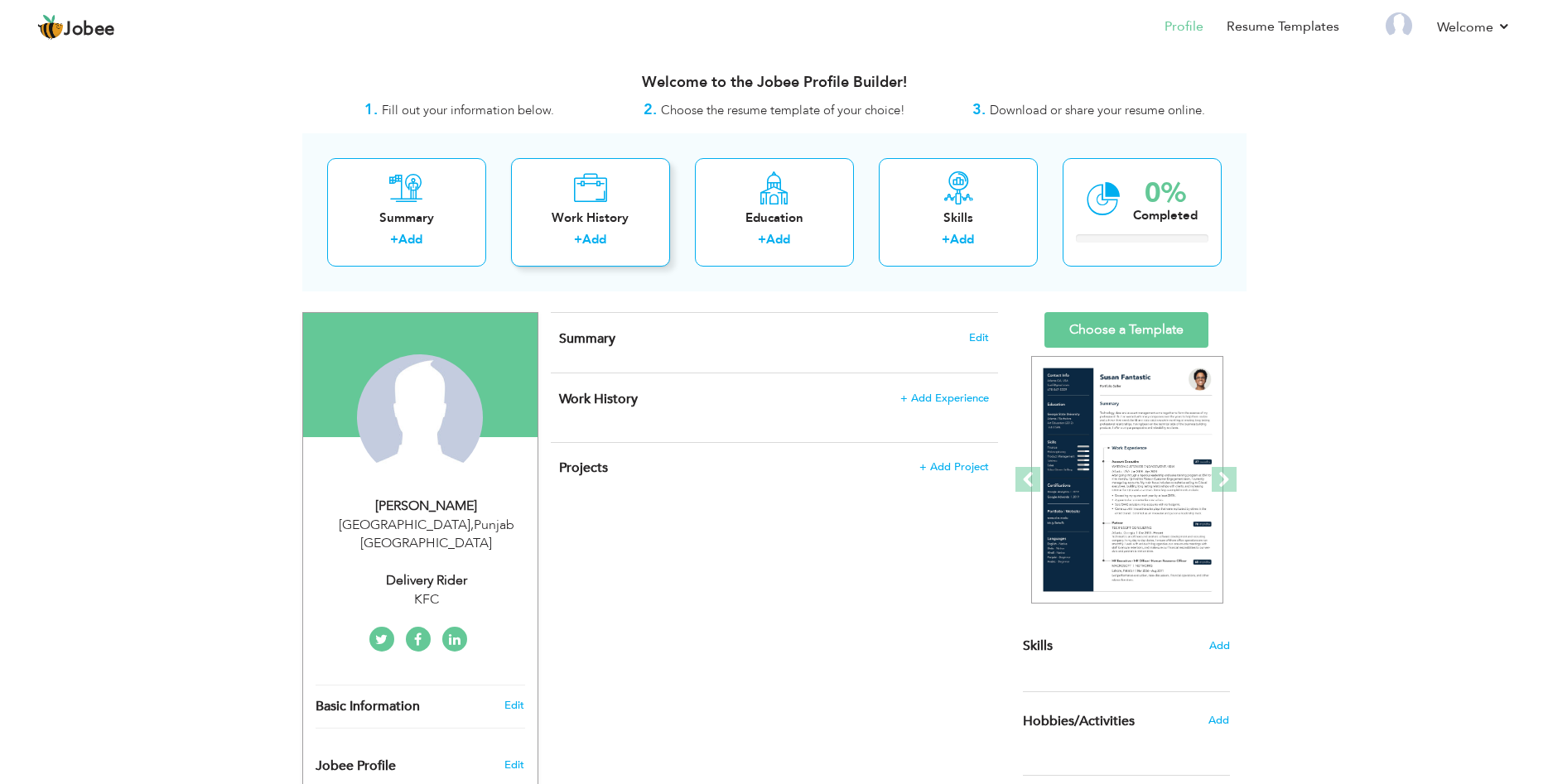
click at [600, 194] on icon at bounding box center [590, 187] width 34 height 33
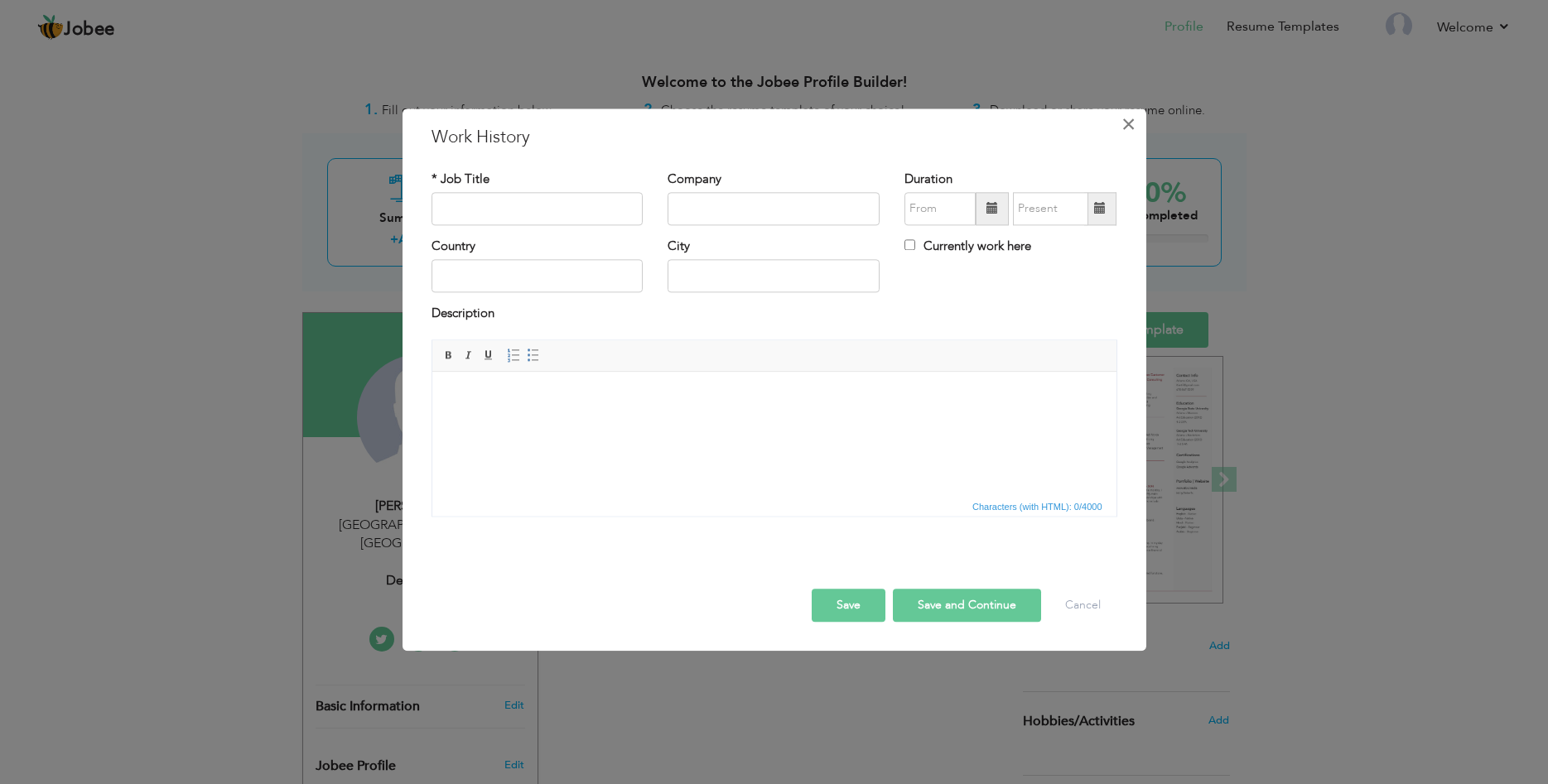
click at [1136, 127] on span "×" at bounding box center [1128, 124] width 14 height 29
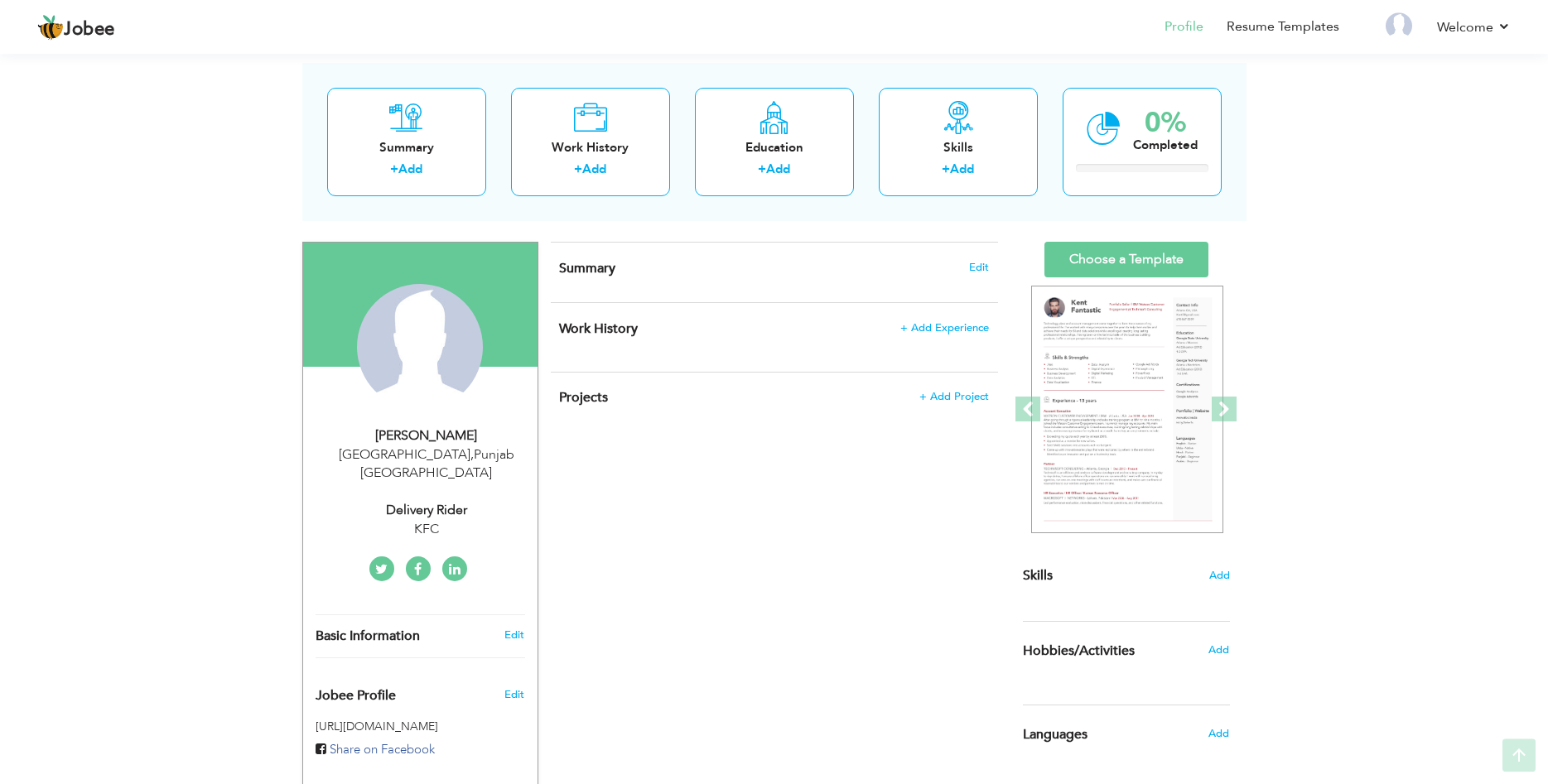
scroll to position [169, 0]
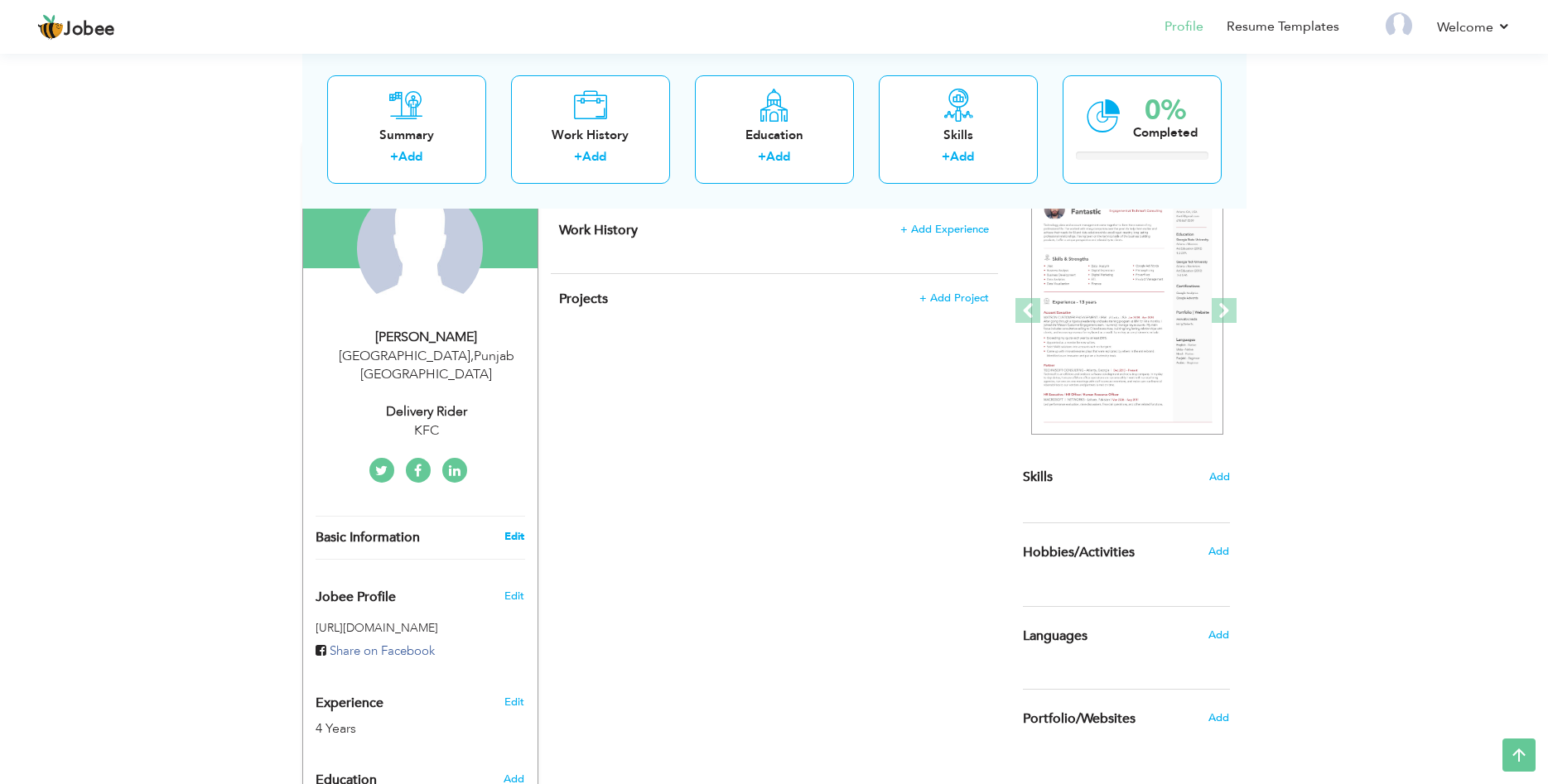
click at [516, 529] on link "Edit" at bounding box center [514, 537] width 20 height 15
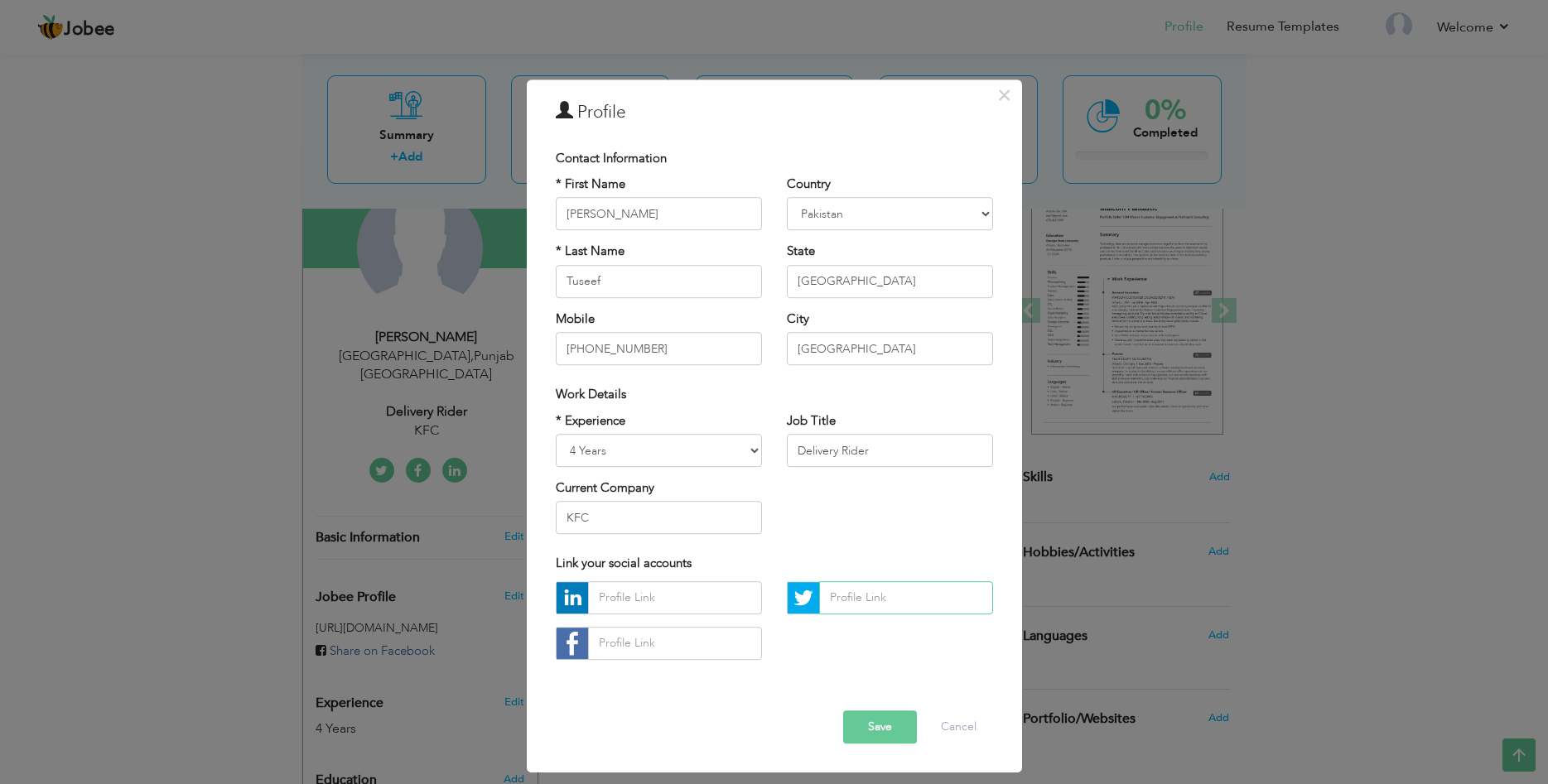
click at [873, 603] on input "text" at bounding box center [906, 598] width 174 height 33
click at [772, 602] on div at bounding box center [659, 627] width 231 height 91
click at [588, 599] on img at bounding box center [572, 598] width 31 height 31
click at [937, 596] on input "text" at bounding box center [906, 598] width 174 height 33
click at [1421, 518] on div "× Profile Contact Information * First Name [PERSON_NAME] * Last Name" at bounding box center [774, 392] width 1548 height 784
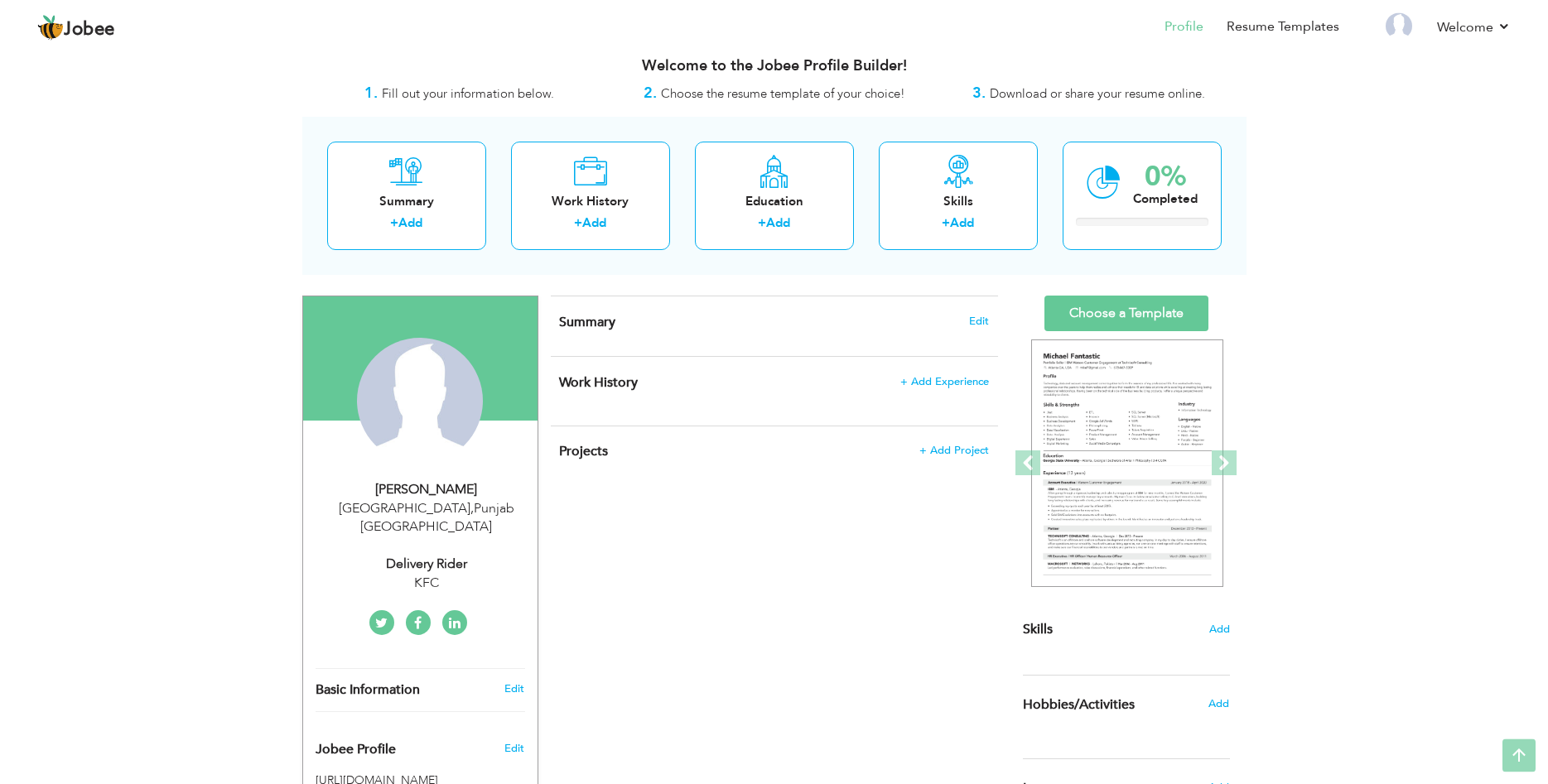
scroll to position [0, 0]
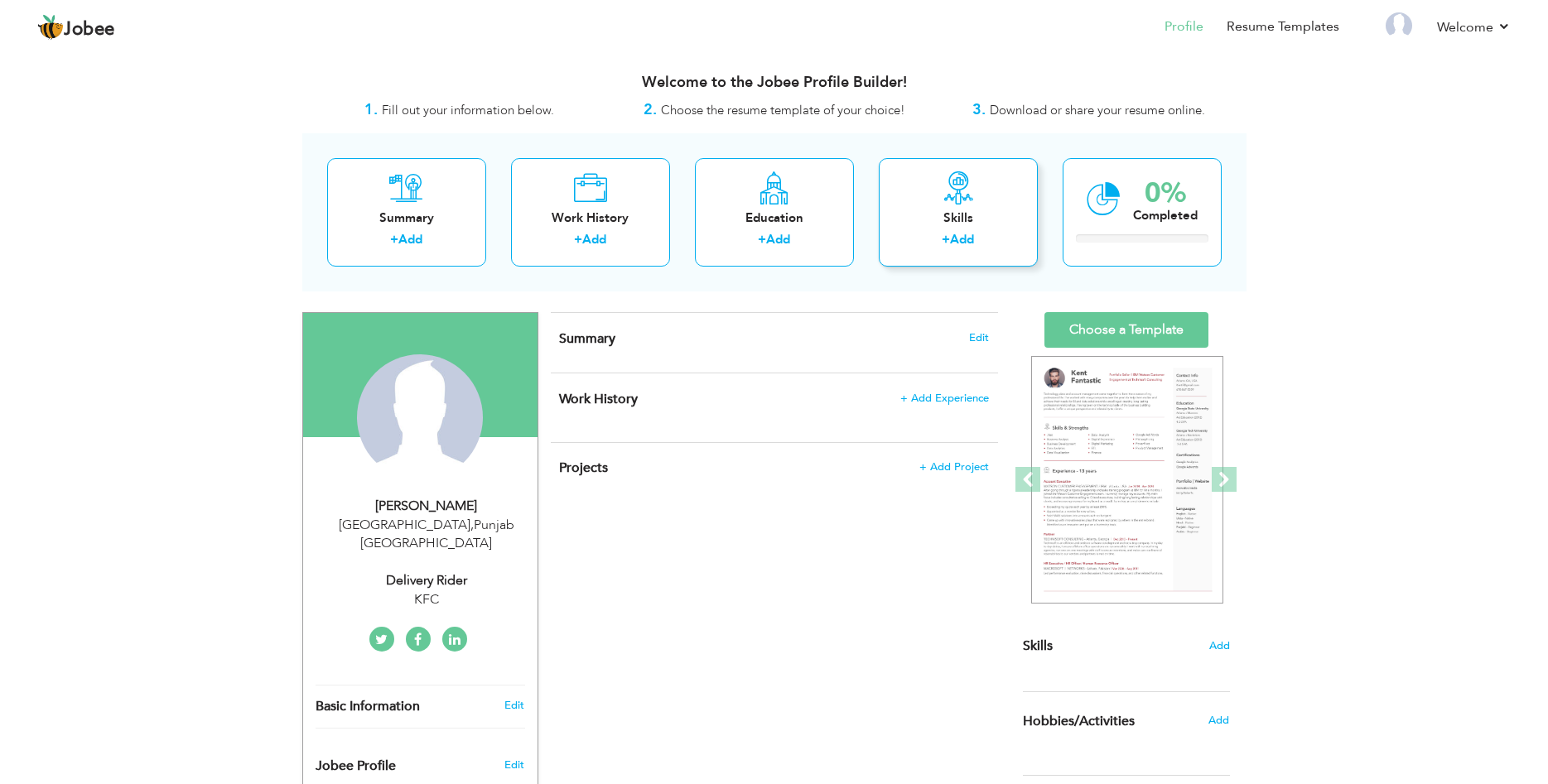
click at [981, 214] on div "Skills" at bounding box center [958, 218] width 132 height 17
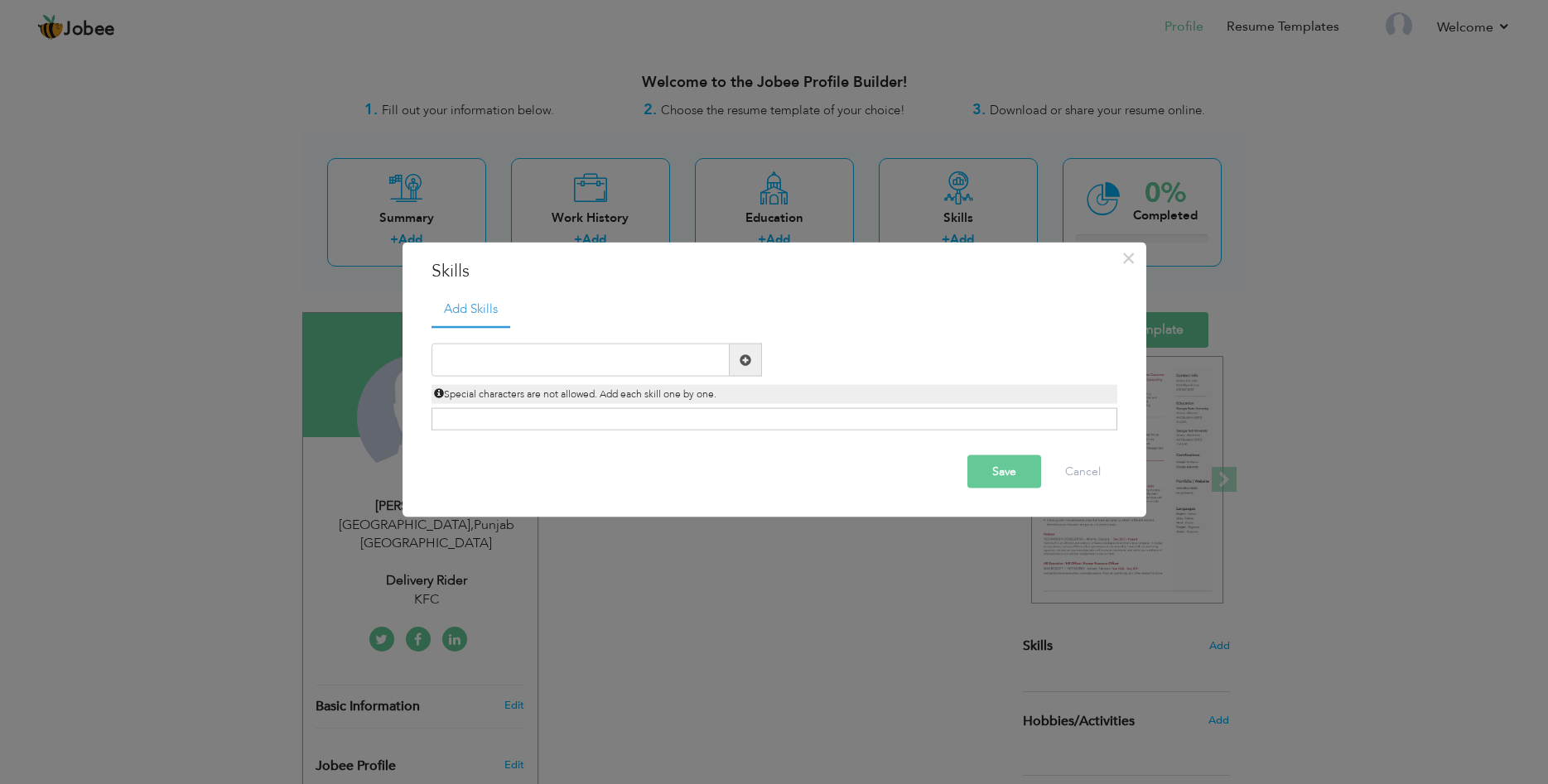
click at [749, 354] on span at bounding box center [745, 360] width 11 height 11
click at [610, 354] on input "text" at bounding box center [580, 360] width 298 height 33
click at [577, 423] on div "Click on , to mark skill as primary." at bounding box center [774, 419] width 686 height 22
click at [585, 420] on div "Click on , to mark skill as primary." at bounding box center [774, 419] width 686 height 22
click at [579, 392] on span "Special characters are not allowed. Add each skill one by one." at bounding box center [575, 394] width 283 height 13
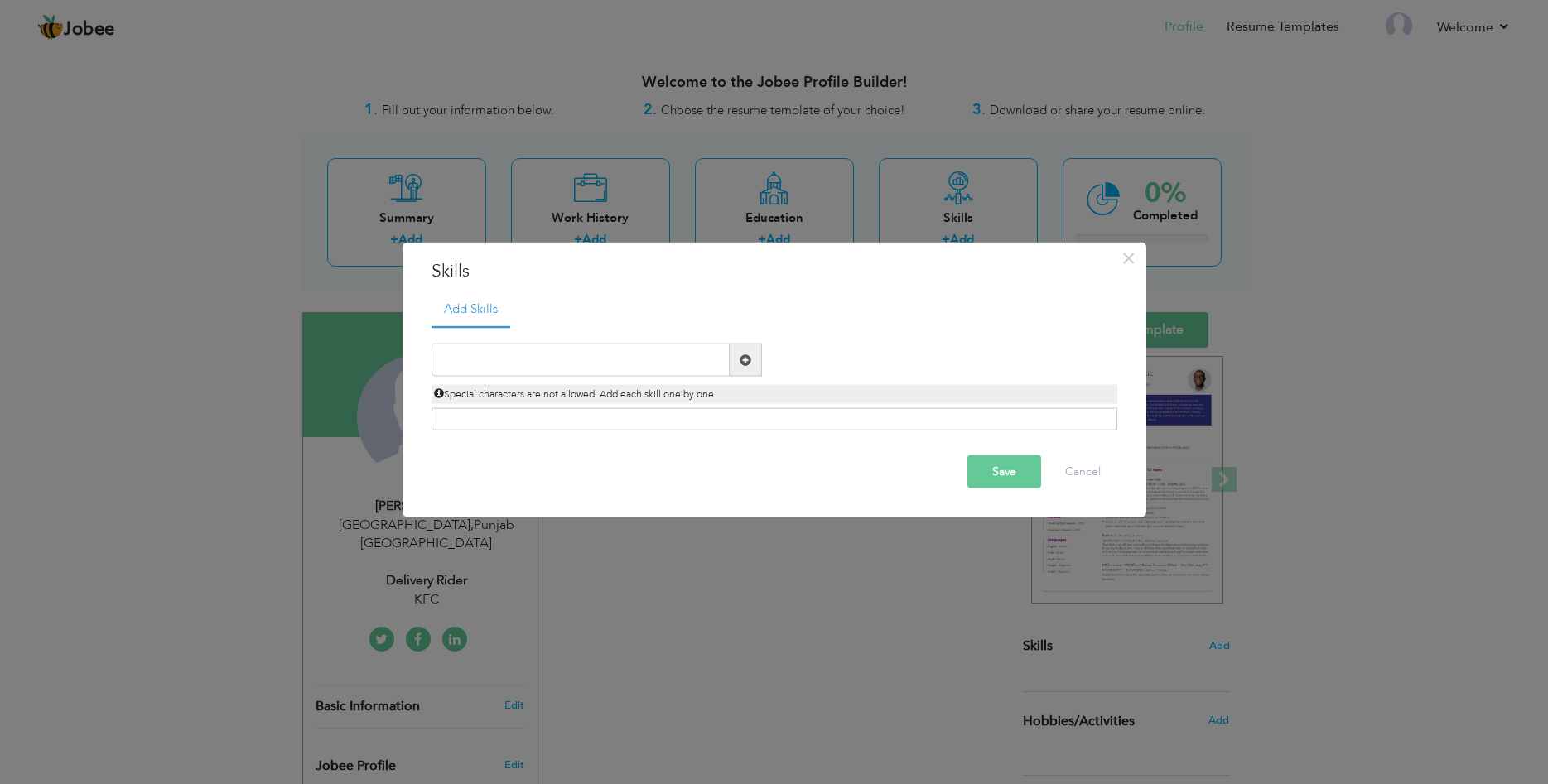
click at [995, 403] on div "Special characters are not allowed. Add each skill one by one." at bounding box center [774, 395] width 686 height 19
click at [533, 350] on input "text" at bounding box center [580, 360] width 298 height 33
click at [514, 348] on input "text" at bounding box center [580, 360] width 298 height 33
click at [1098, 471] on button "Cancel" at bounding box center [1083, 472] width 69 height 33
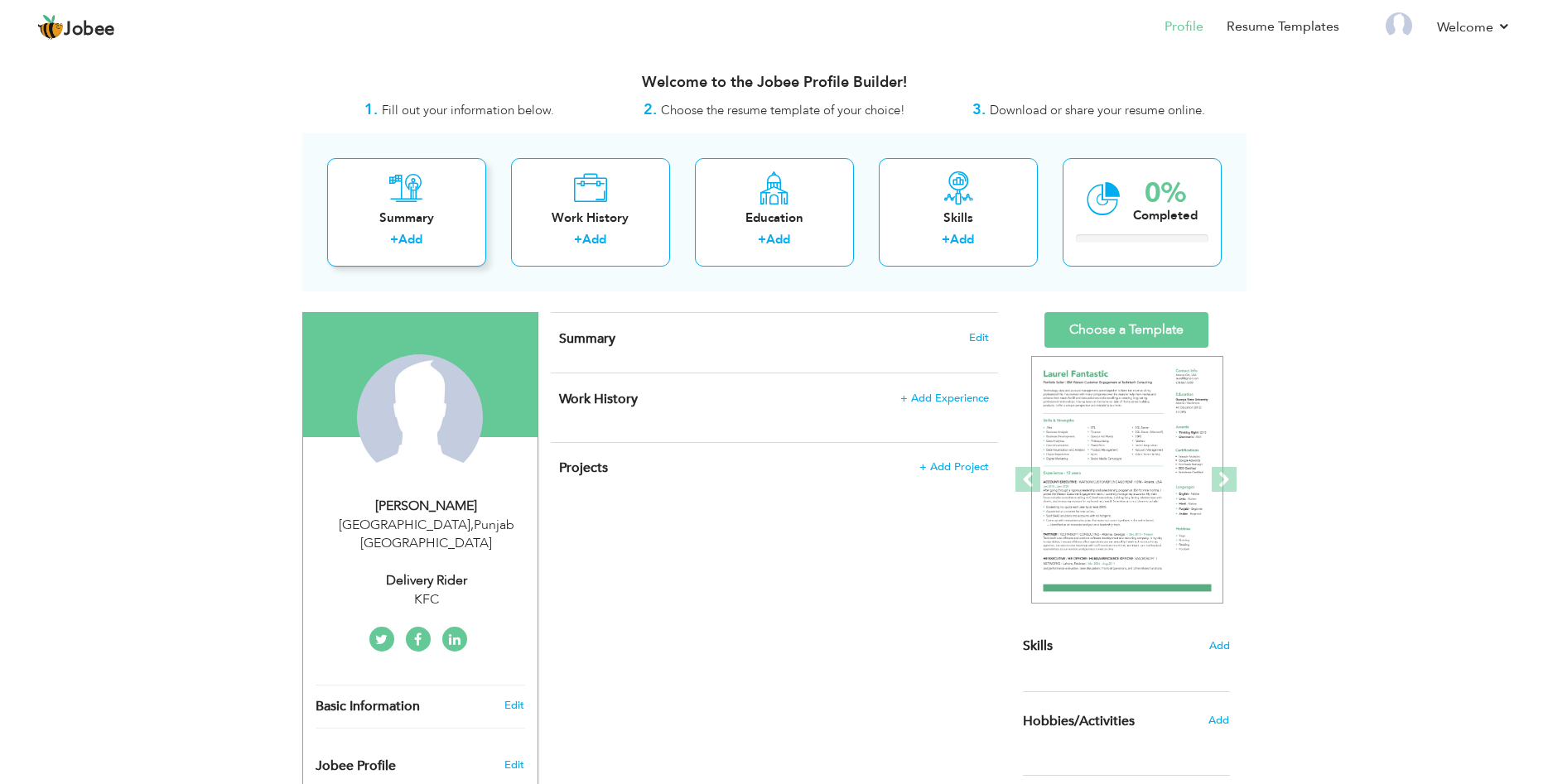
click at [421, 210] on div "Summary" at bounding box center [407, 218] width 132 height 17
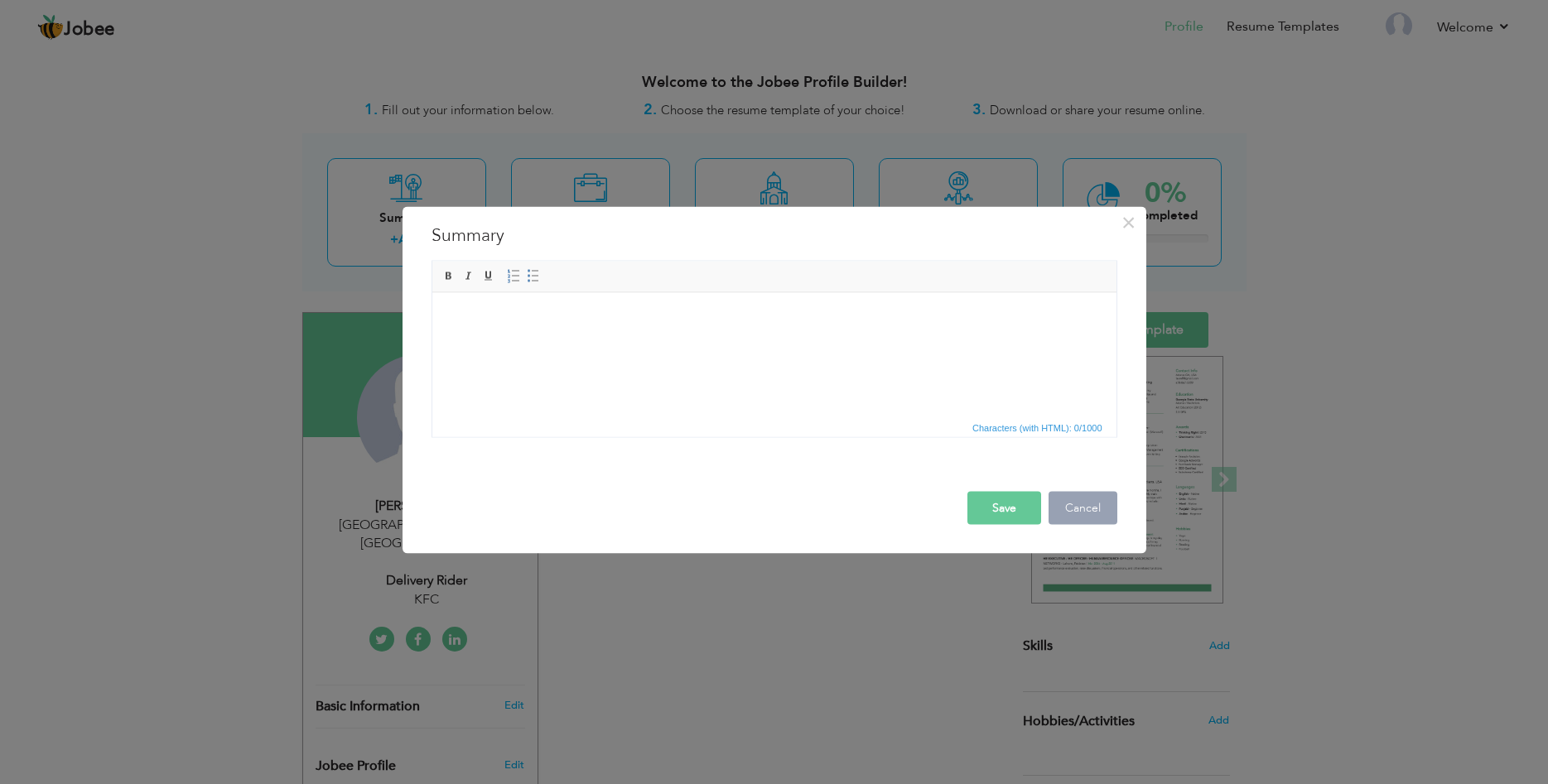
click at [1093, 508] on button "Cancel" at bounding box center [1083, 507] width 69 height 33
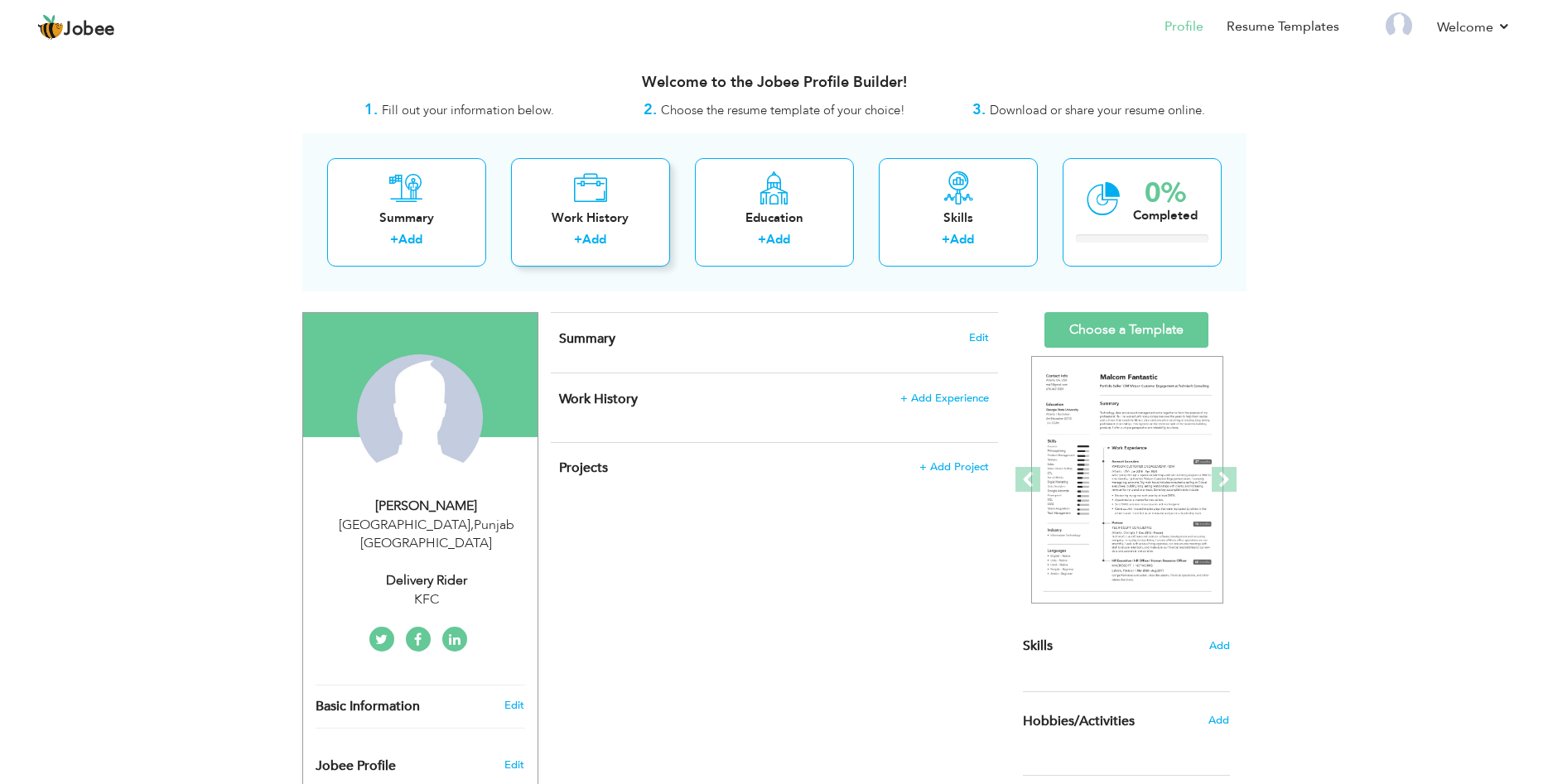
click at [590, 234] on link "Add" at bounding box center [594, 239] width 24 height 16
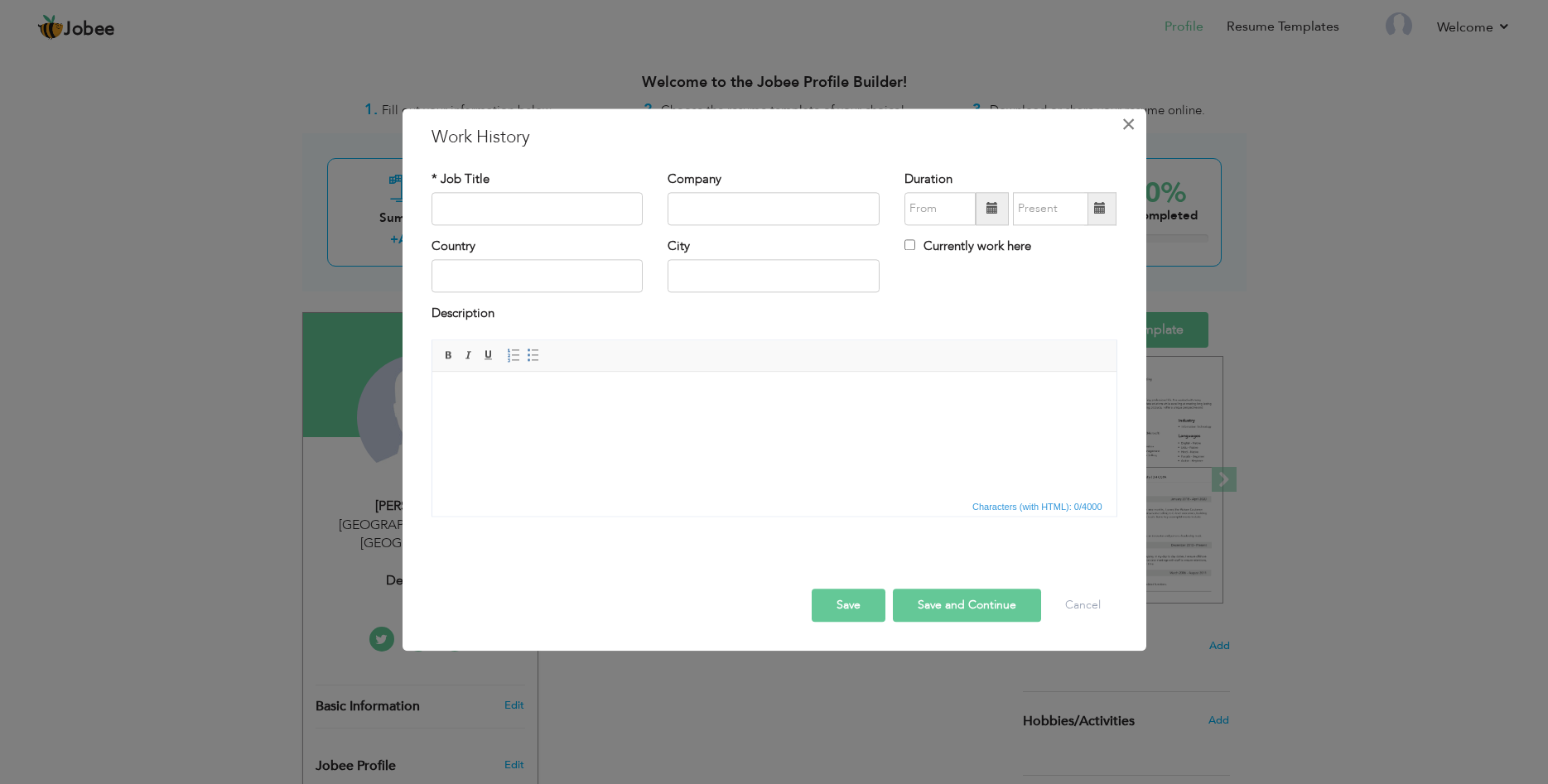
click at [1127, 124] on span "×" at bounding box center [1128, 124] width 14 height 29
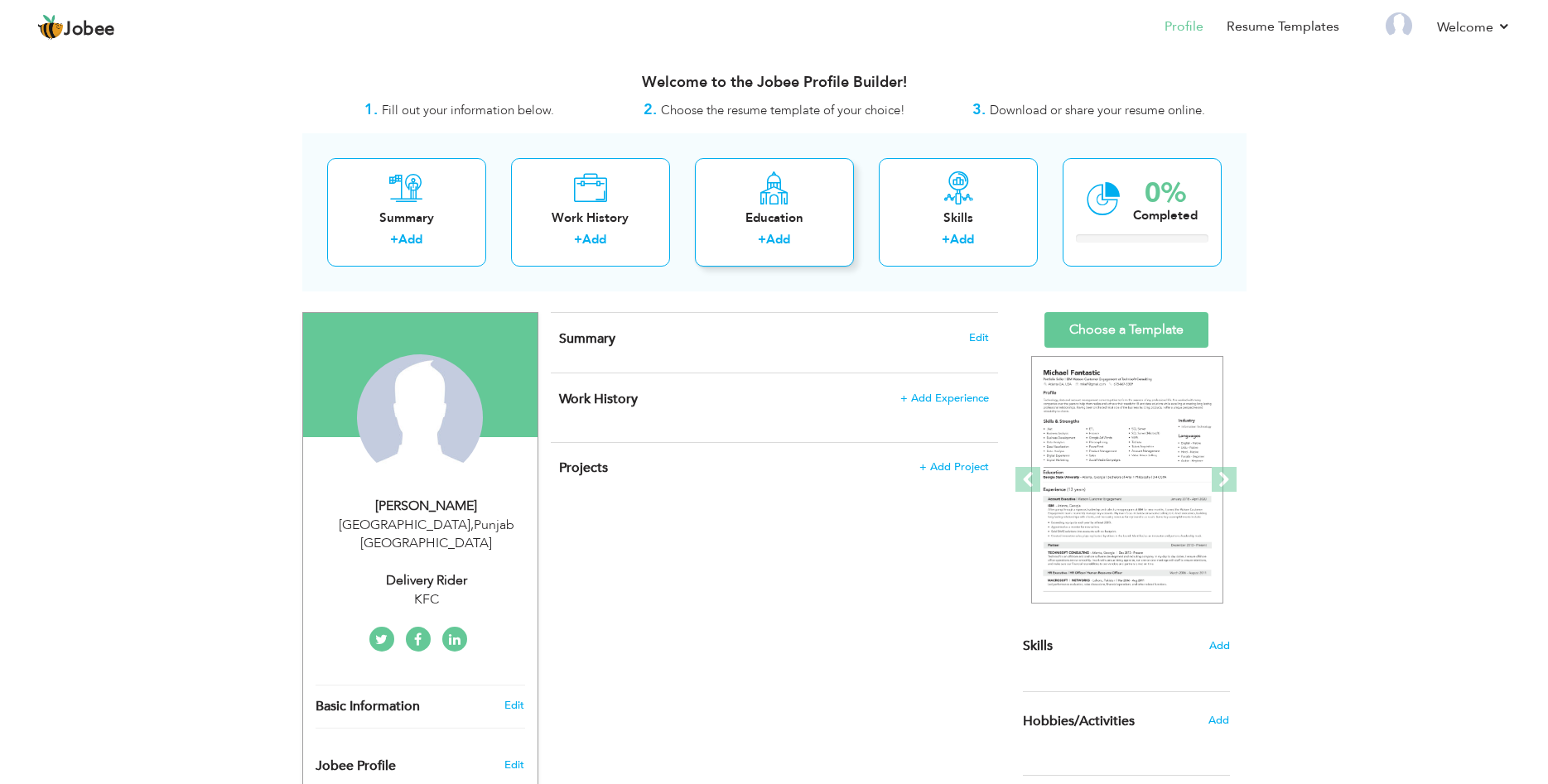
click at [745, 209] on div "Education" at bounding box center [774, 218] width 132 height 17
radio input "true"
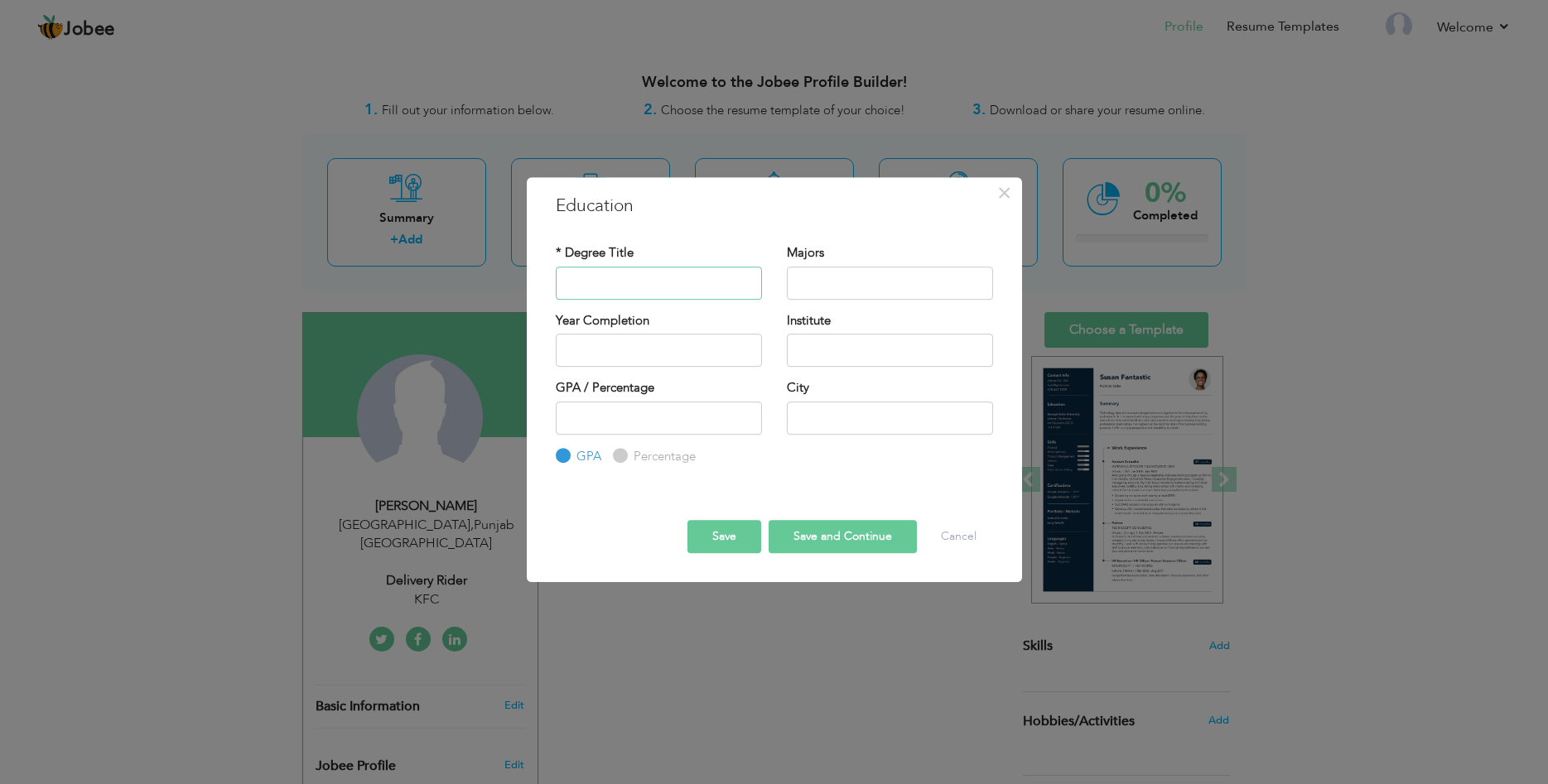
click at [642, 284] on input "text" at bounding box center [659, 283] width 207 height 33
click at [818, 281] on input "text" at bounding box center [890, 283] width 207 height 33
click at [951, 339] on input "text" at bounding box center [890, 350] width 207 height 33
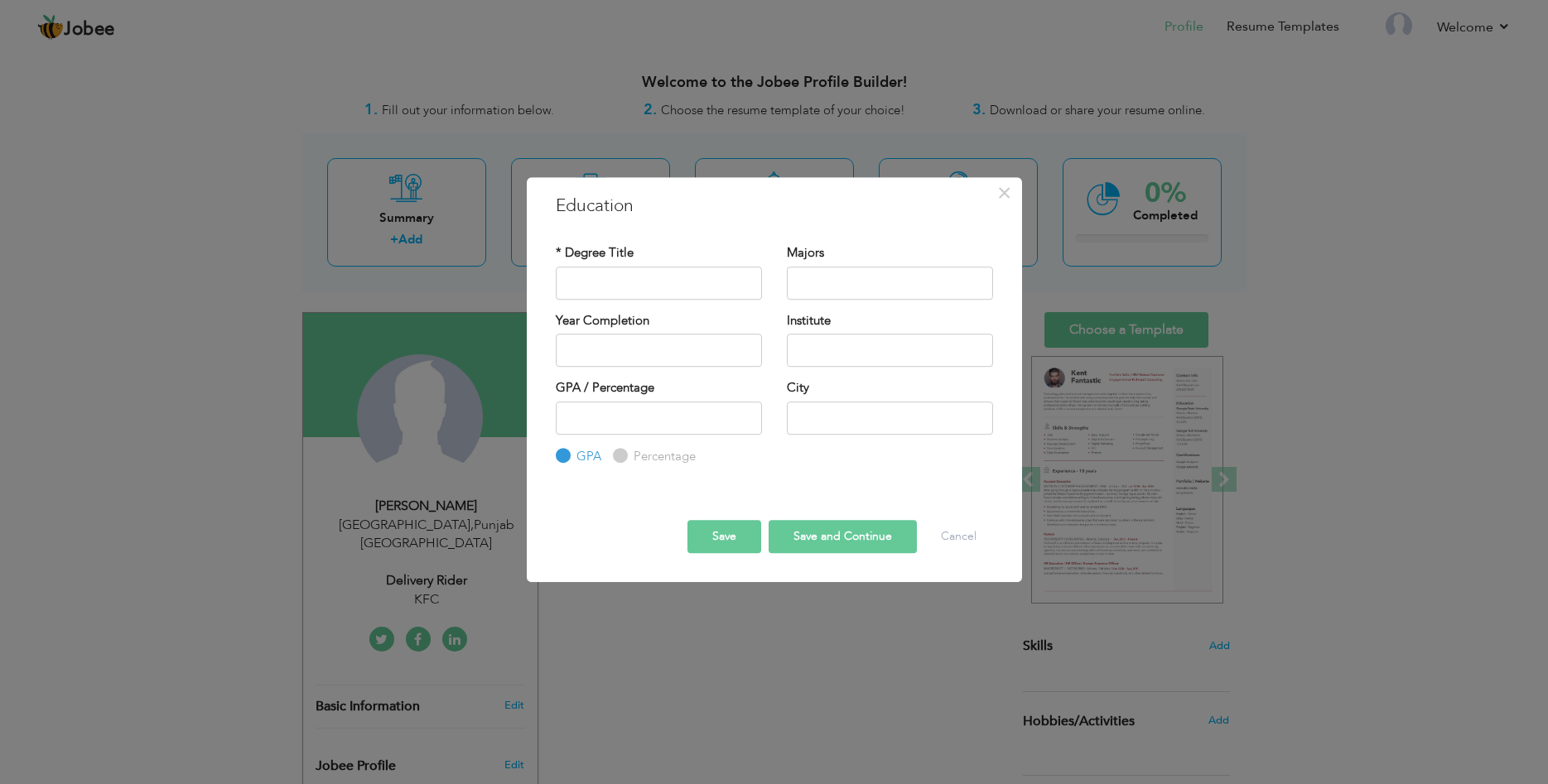
click at [616, 451] on input "Percentage" at bounding box center [618, 455] width 10 height 10
radio input "true"
click at [916, 461] on div "GPA / Percentage GPA Percentage City" at bounding box center [775, 422] width 463 height 86
click at [1006, 191] on span "×" at bounding box center [1004, 192] width 14 height 29
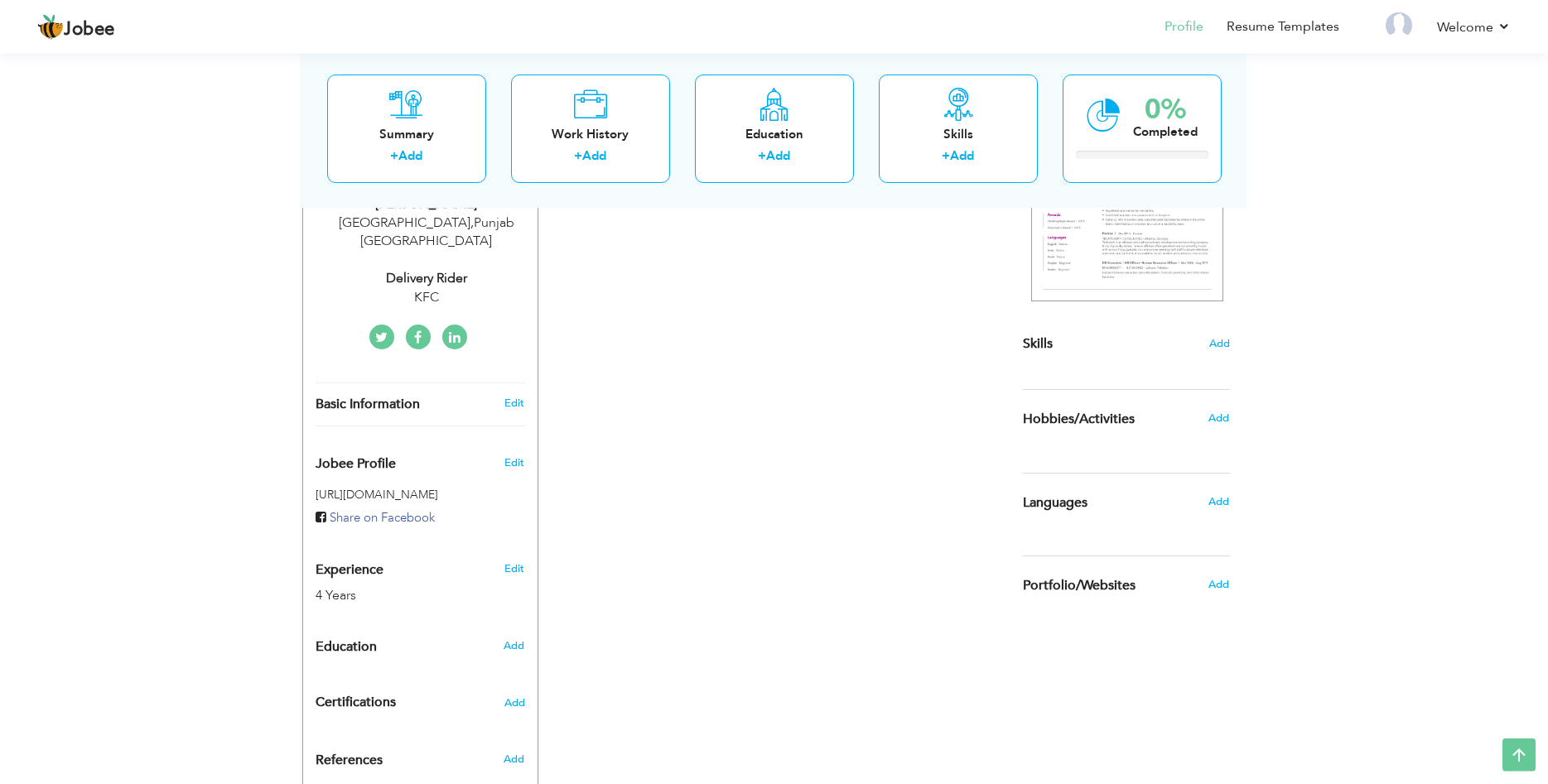
scroll to position [301, 0]
click at [1220, 590] on span "Add" at bounding box center [1219, 586] width 22 height 15
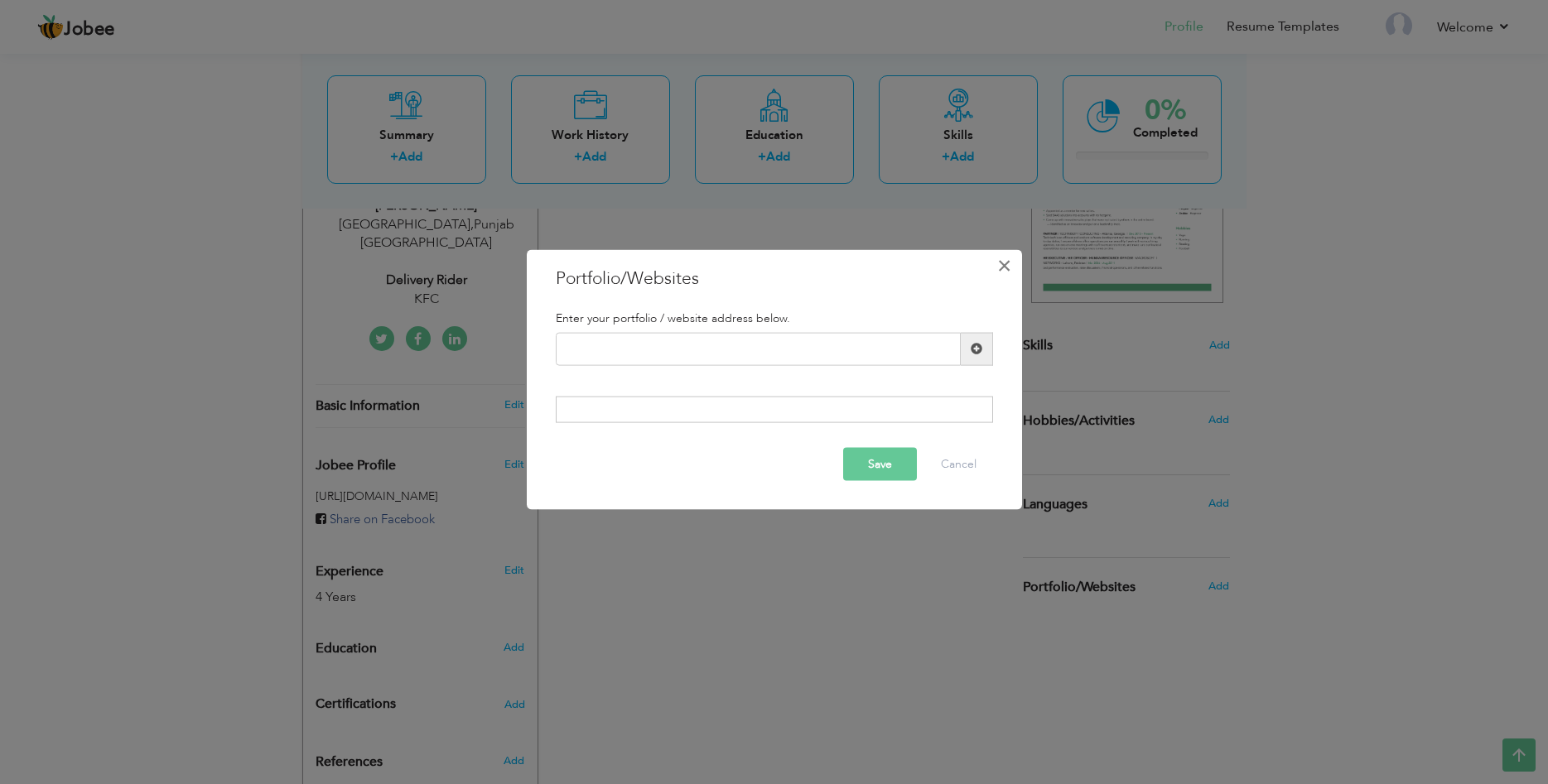
click at [1003, 266] on span "×" at bounding box center [1004, 265] width 14 height 29
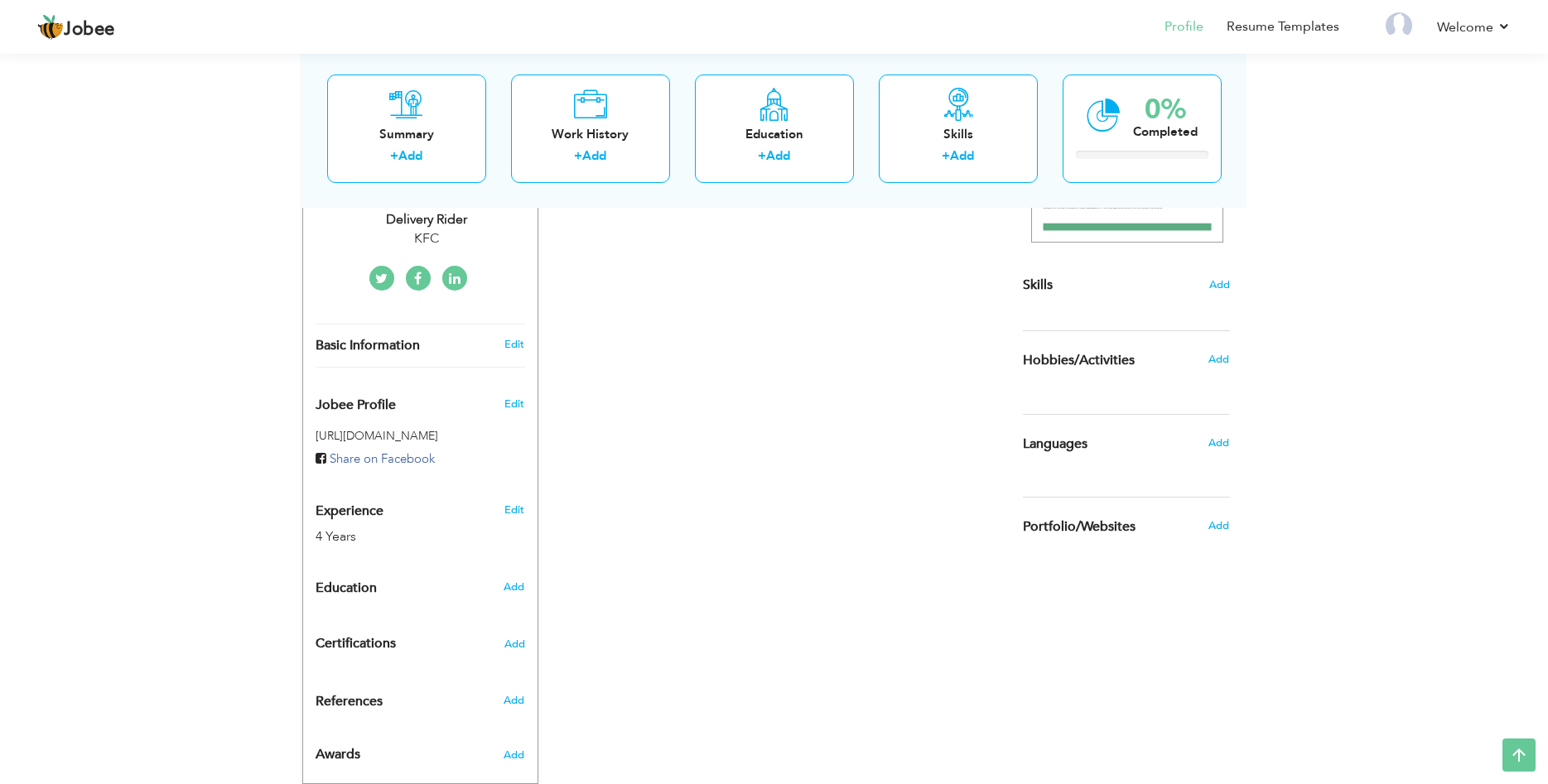
scroll to position [385, 0]
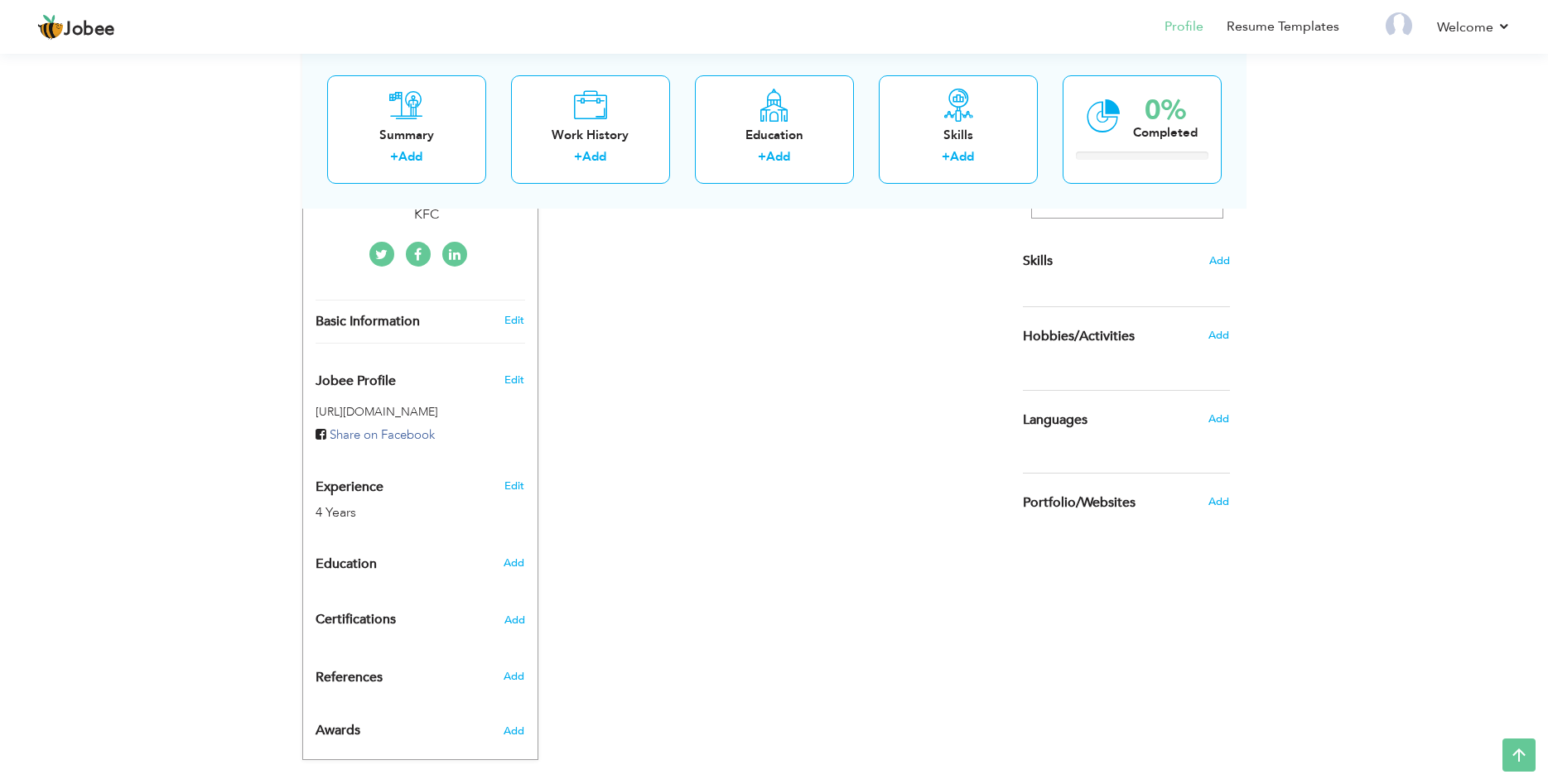
click at [546, 602] on div "CV Import Profile Strength 0% Select an Item from right menu Work History * Job…" at bounding box center [775, 333] width 472 height 813
click at [498, 613] on h4 "Certifications Add" at bounding box center [421, 620] width 209 height 15
click at [514, 615] on span "Add" at bounding box center [514, 620] width 22 height 11
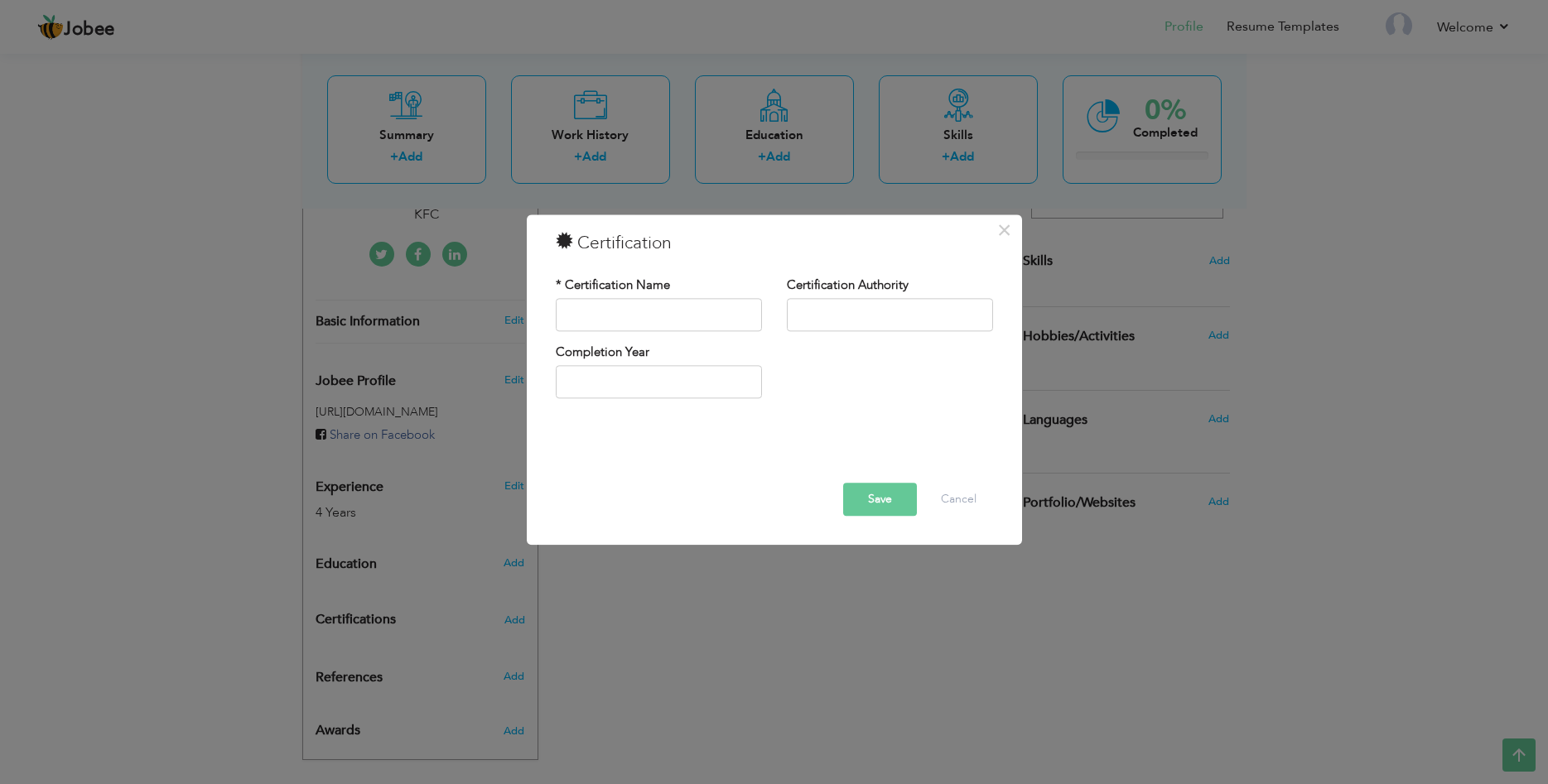
drag, startPoint x: 932, startPoint y: 609, endPoint x: 935, endPoint y: 592, distance: 17.3
click at [932, 608] on div "× Certification * Certification Name Certification Authority Save" at bounding box center [774, 392] width 1548 height 784
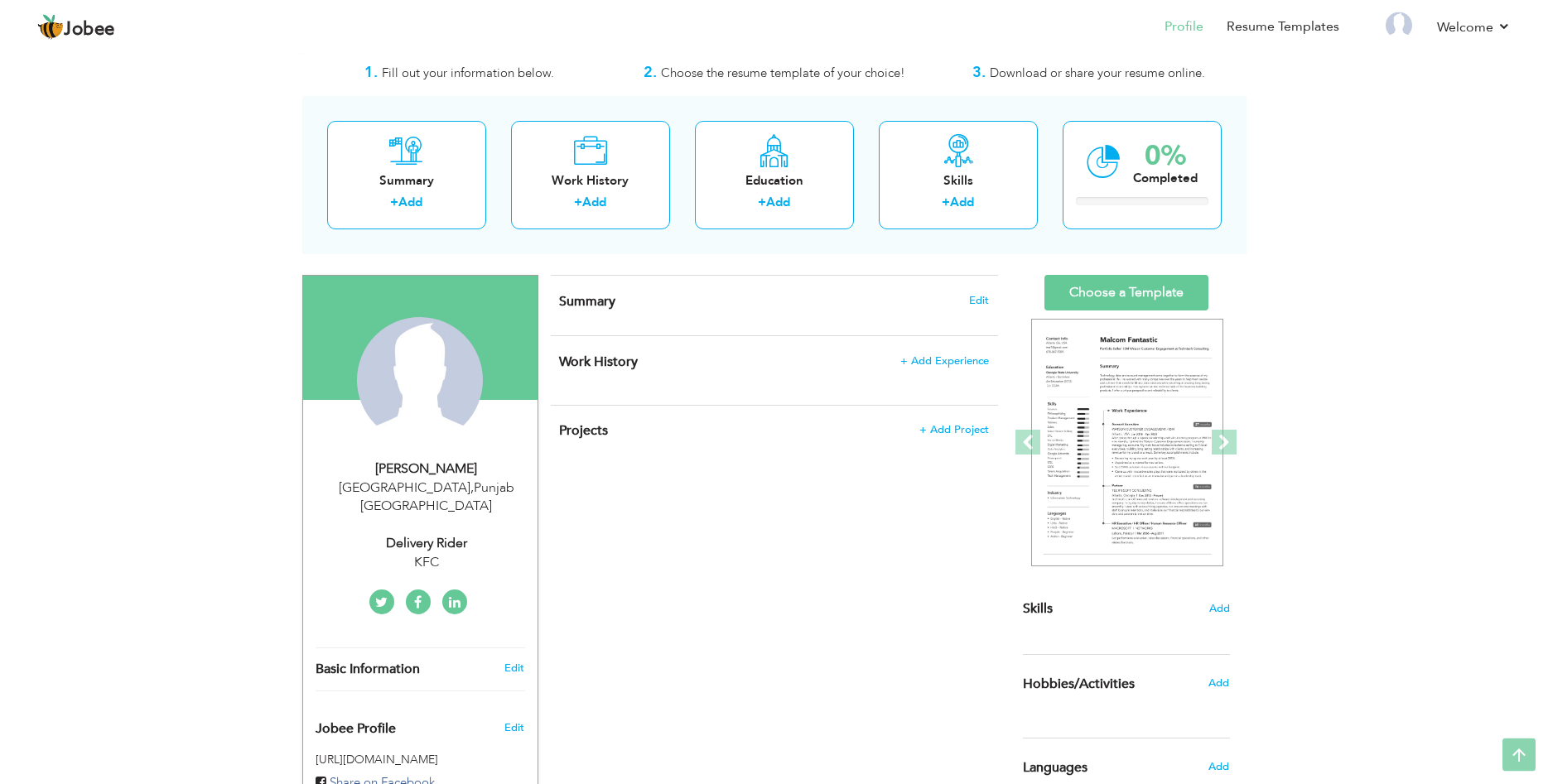
scroll to position [0, 0]
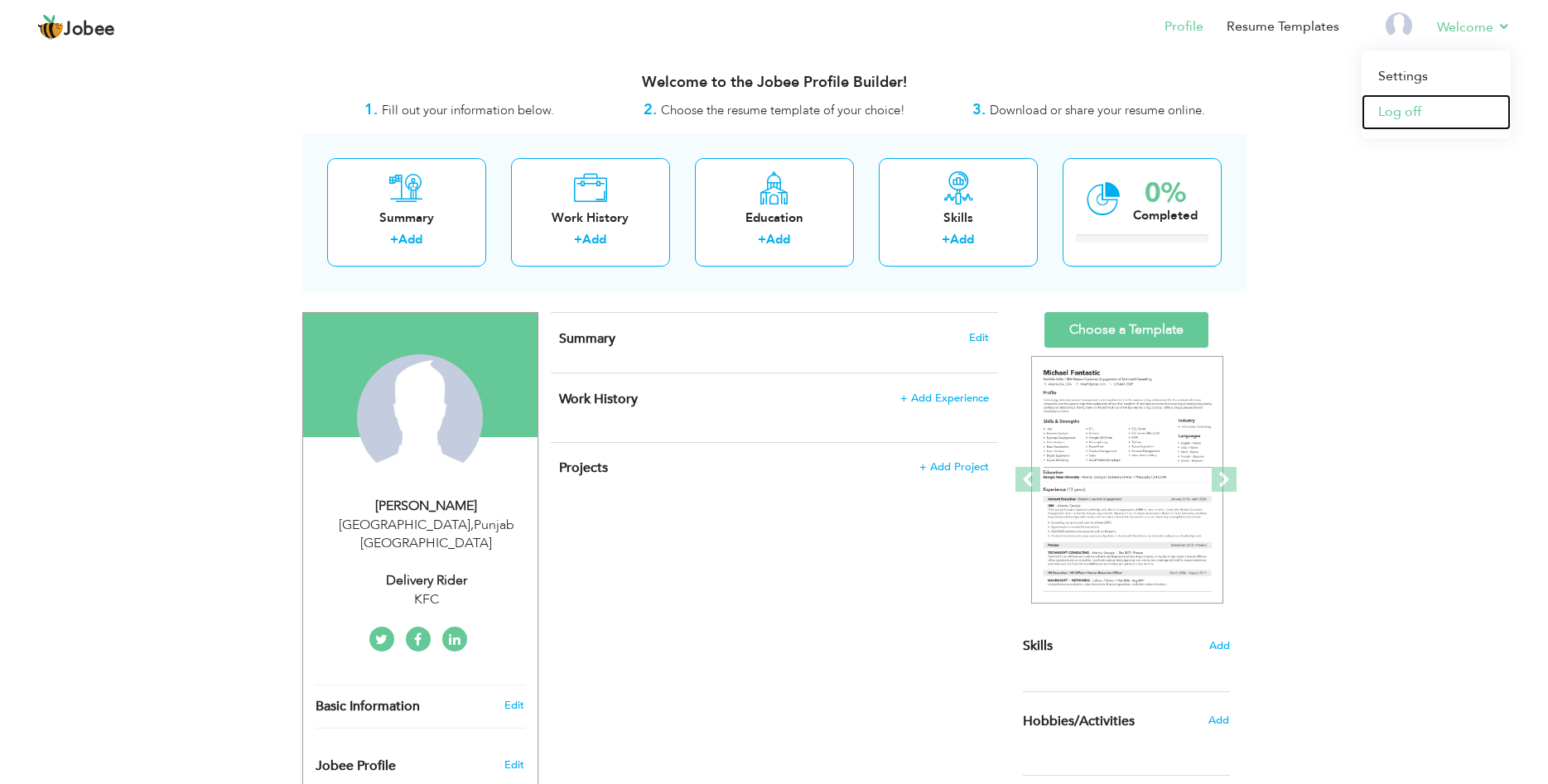
click at [1417, 112] on link "Log off" at bounding box center [1437, 111] width 149 height 35
